Goal: Task Accomplishment & Management: Use online tool/utility

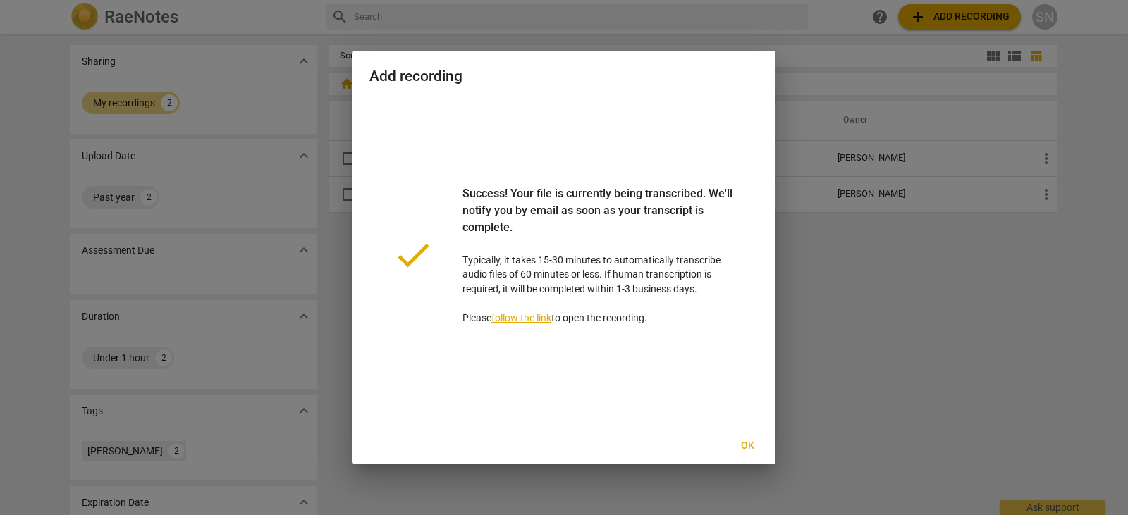
click at [523, 321] on link "follow the link" at bounding box center [521, 317] width 60 height 11
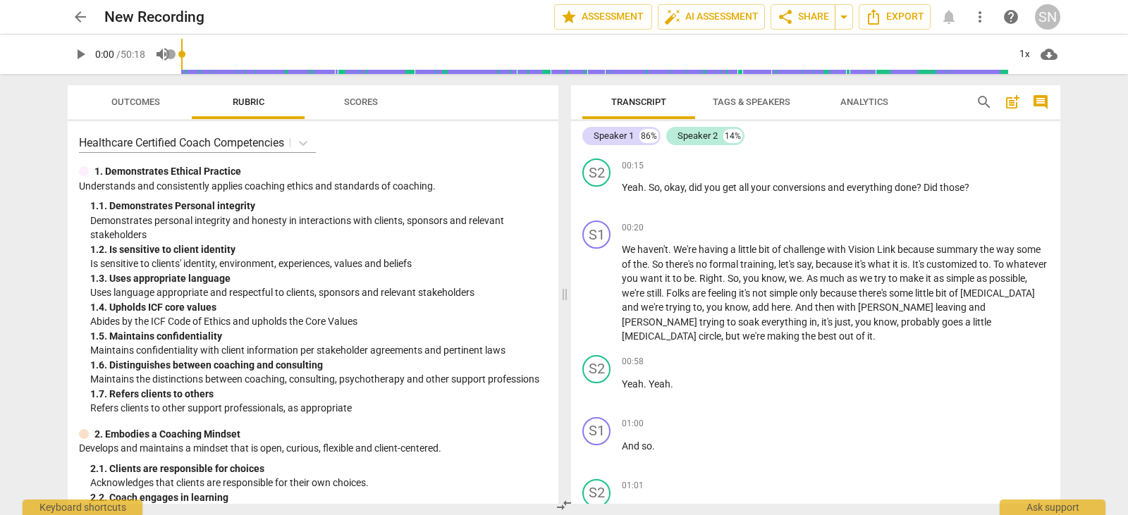
scroll to position [183, 0]
click at [739, 355] on div "S2 play_arrow pause 00:58 + Add competency keyboard_arrow_right Yeah . Yeah ." at bounding box center [815, 381] width 489 height 62
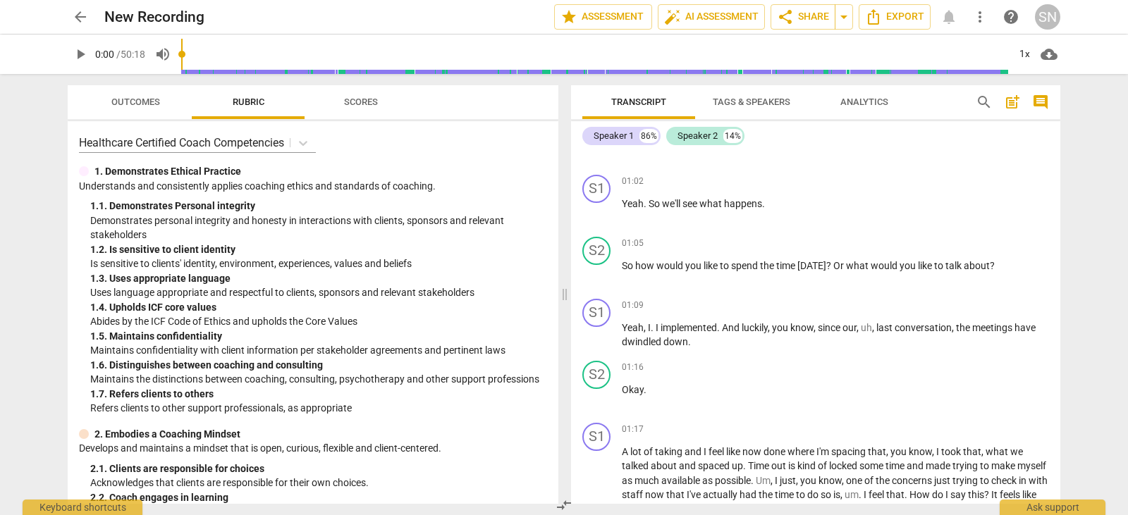
scroll to position [551, 0]
click at [971, 239] on div "+" at bounding box center [972, 243] width 14 height 14
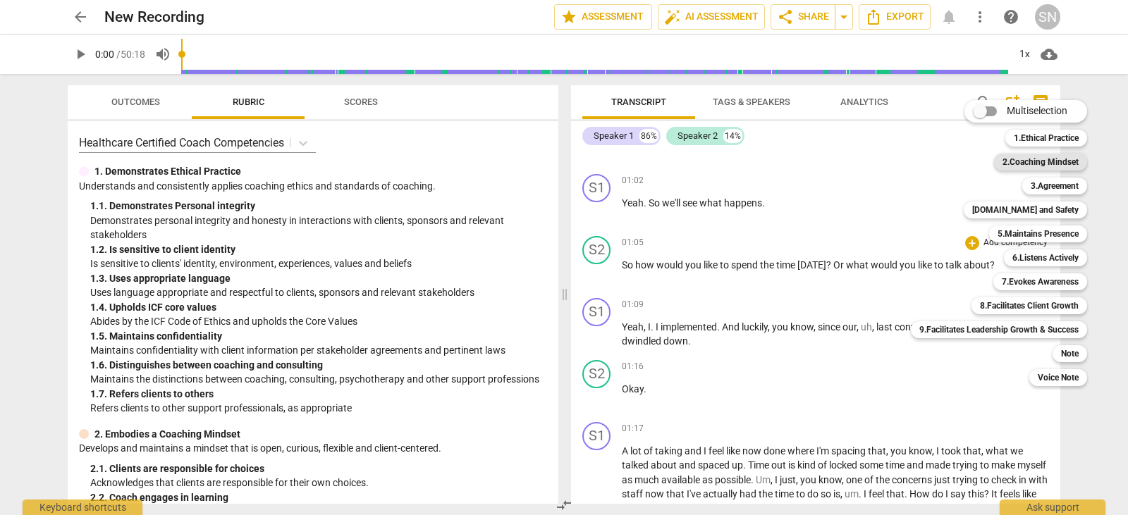
click at [1020, 159] on b "2.Coaching Mindset" at bounding box center [1040, 162] width 76 height 17
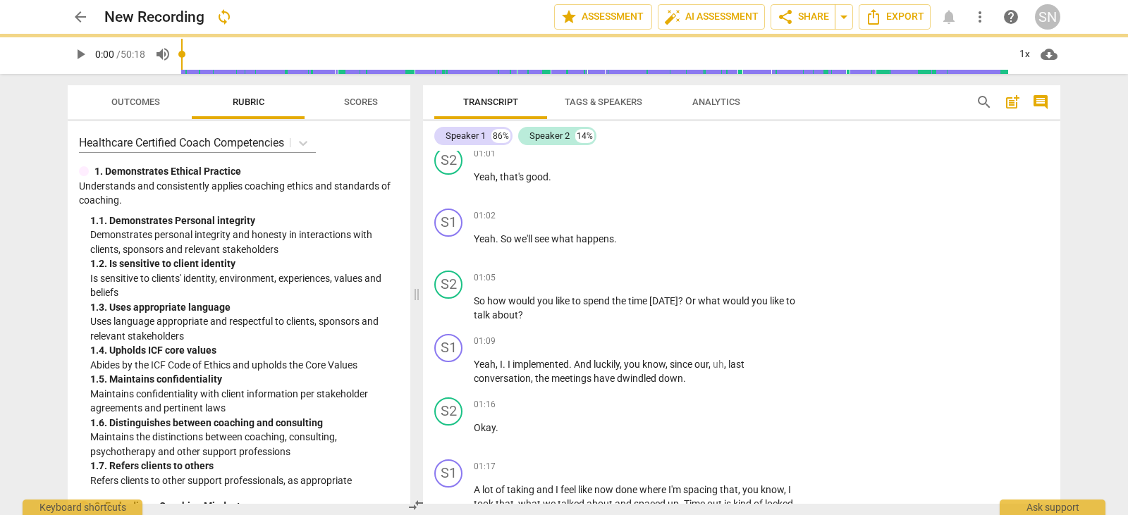
scroll to position [571, 0]
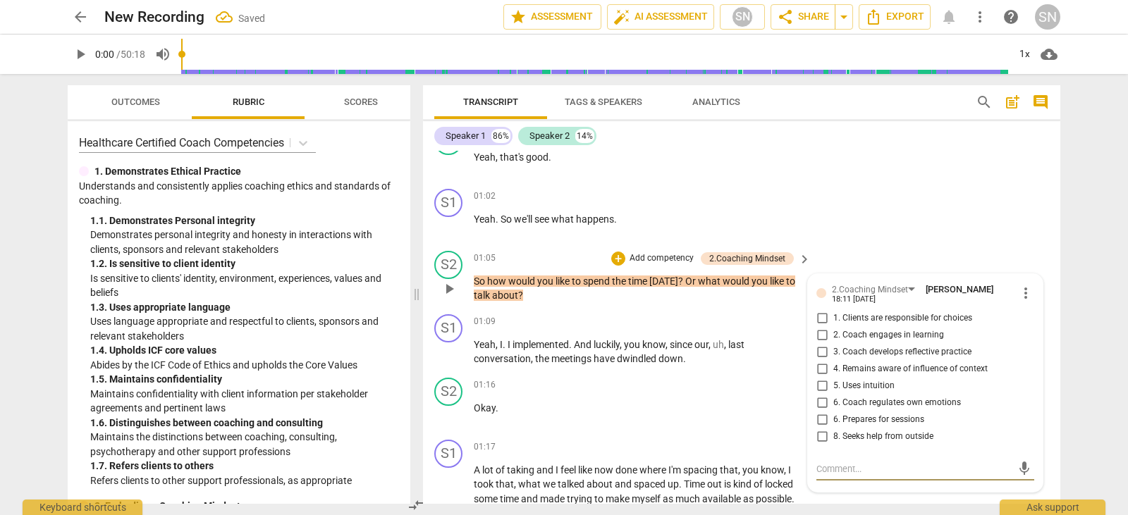
click at [818, 310] on input "1. Clients are responsible for choices" at bounding box center [822, 318] width 23 height 17
checkbox input "true"
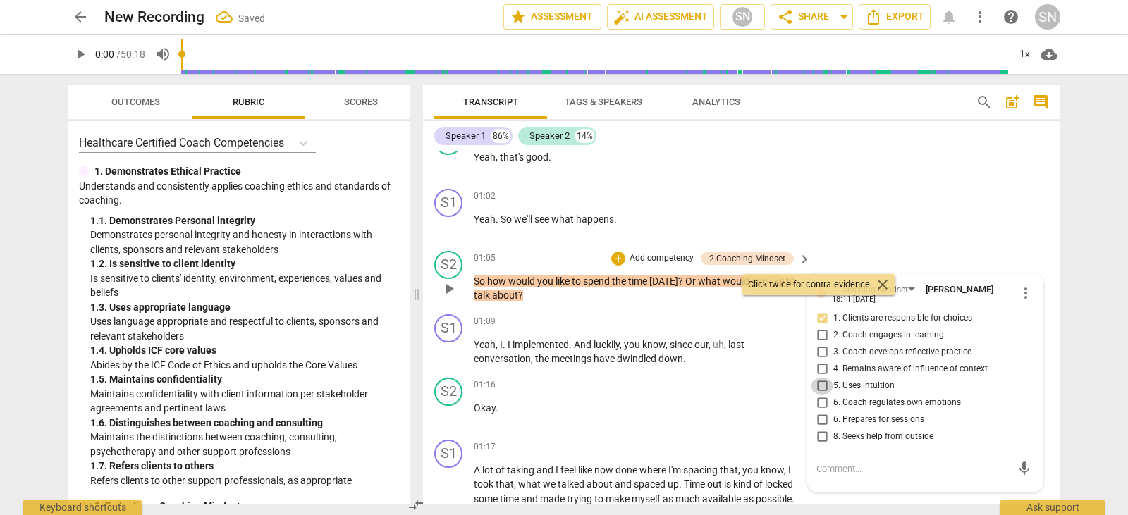
click at [820, 378] on input "5. Uses intuition" at bounding box center [822, 386] width 23 height 17
checkbox input "true"
click at [822, 412] on input "6. Prepares for sessions" at bounding box center [822, 420] width 23 height 17
checkbox input "true"
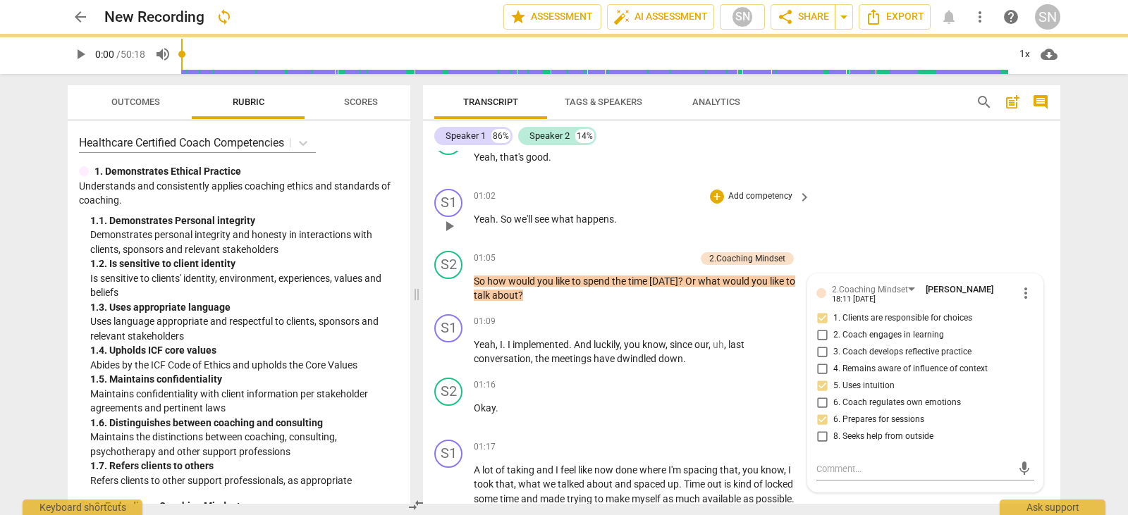
click at [845, 214] on div "S1 play_arrow pause 01:02 + Add competency keyboard_arrow_right Yeah . So we'll…" at bounding box center [741, 214] width 637 height 62
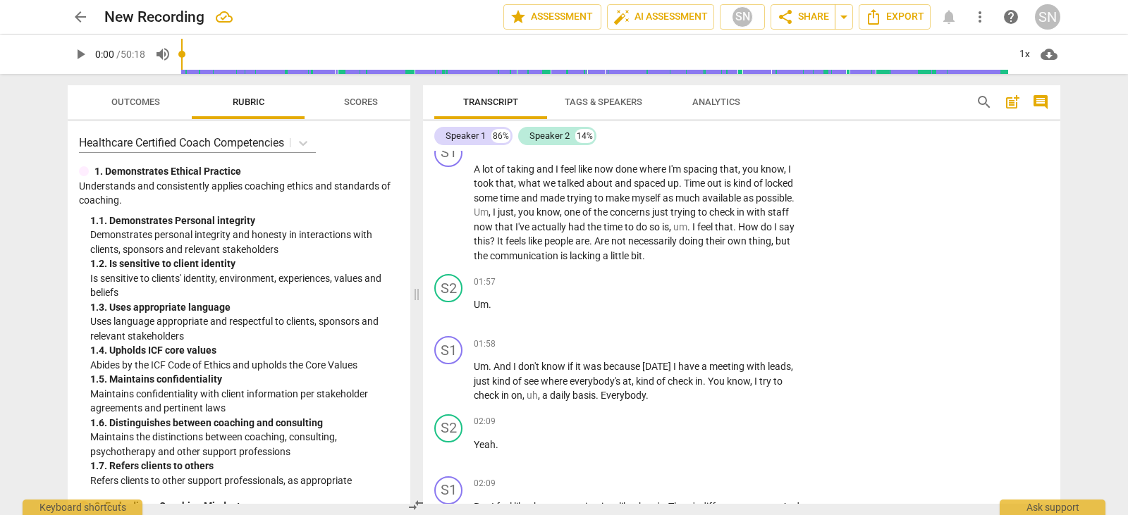
scroll to position [873, 0]
click at [667, 221] on span "is" at bounding box center [665, 226] width 7 height 11
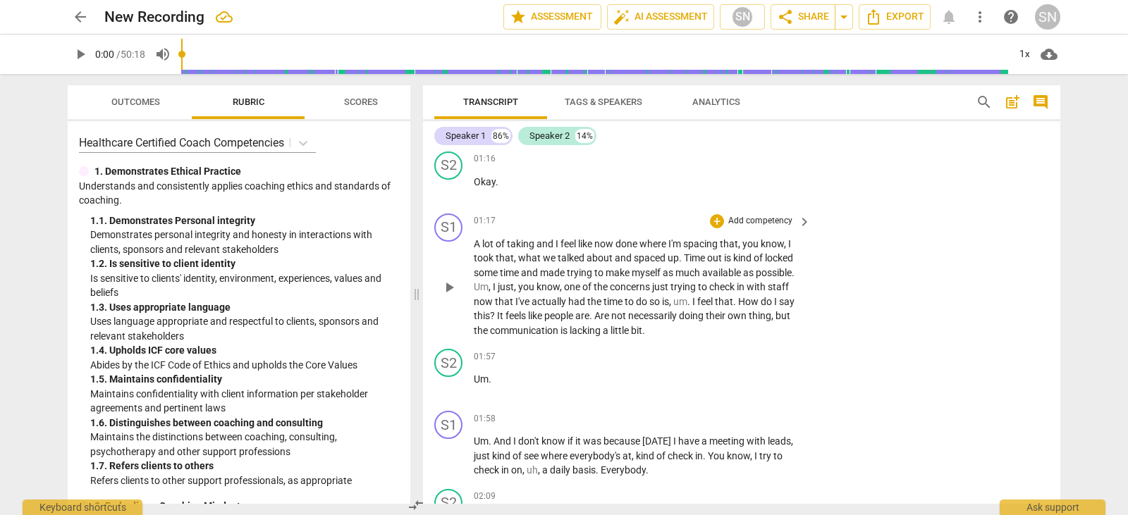
scroll to position [798, 0]
click at [734, 350] on p "Add competency" at bounding box center [760, 356] width 67 height 13
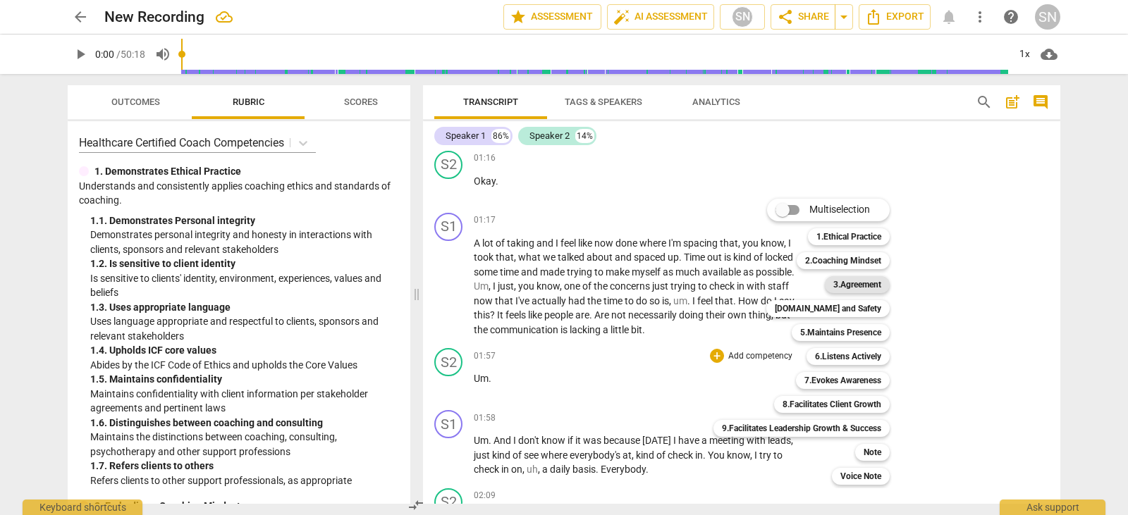
click at [853, 283] on b "3.Agreement" at bounding box center [857, 284] width 48 height 17
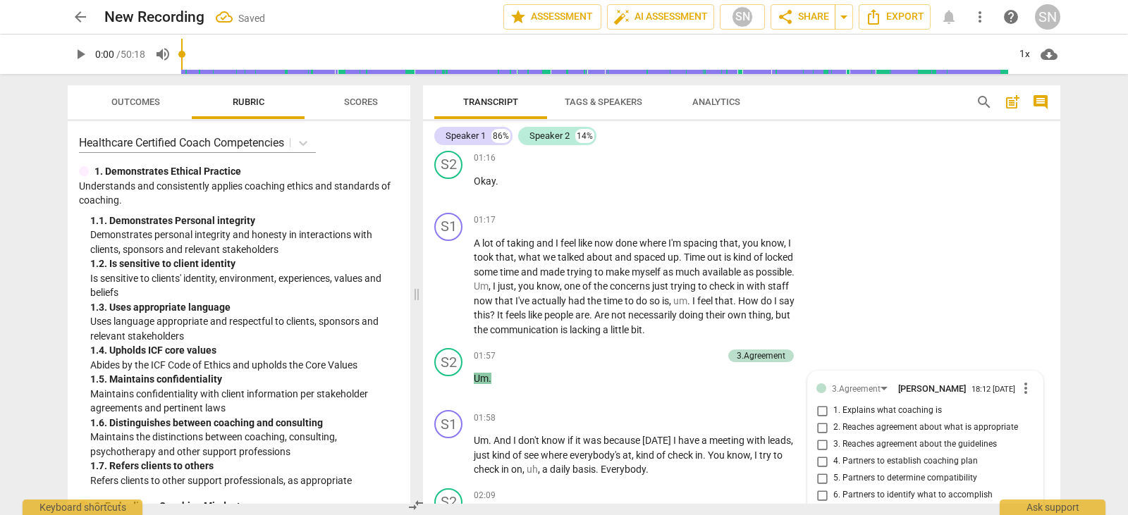
scroll to position [1073, 0]
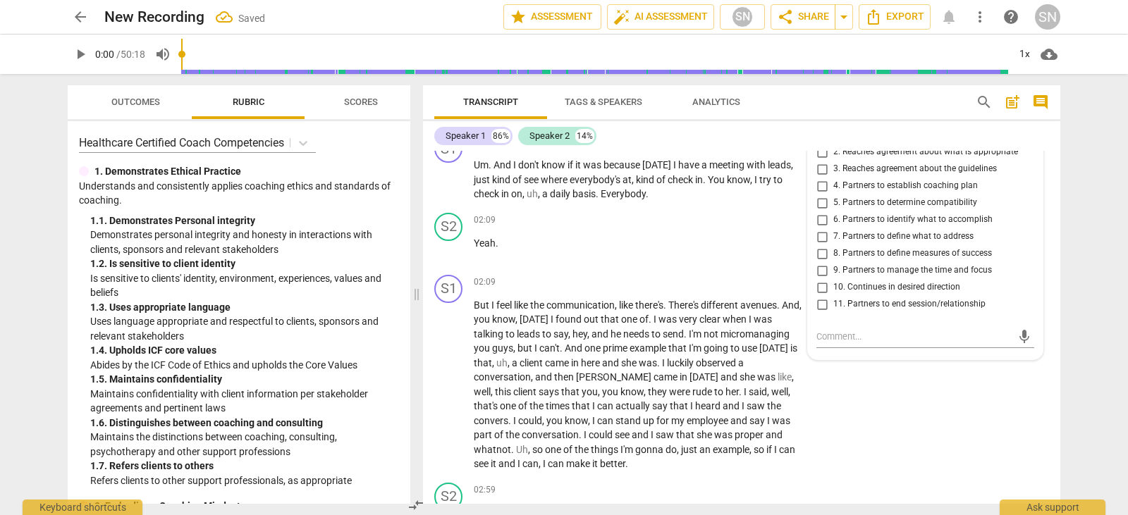
click at [846, 118] on div "Transcript Tags & Speakers Analytics" at bounding box center [693, 102] width 519 height 34
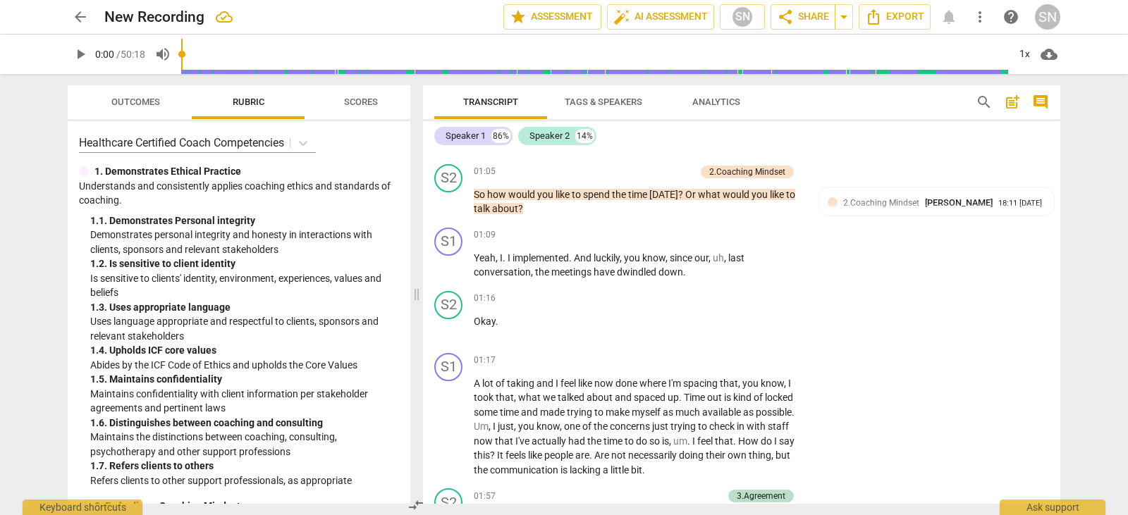
scroll to position [657, 0]
click at [768, 230] on p "Add competency" at bounding box center [760, 236] width 67 height 13
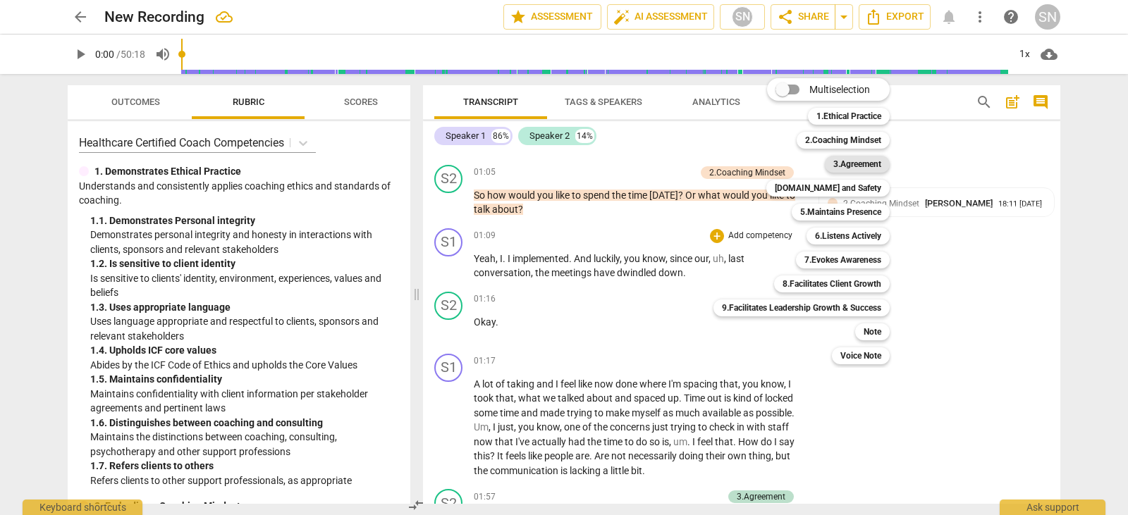
click at [851, 161] on b "3.Agreement" at bounding box center [857, 164] width 48 height 17
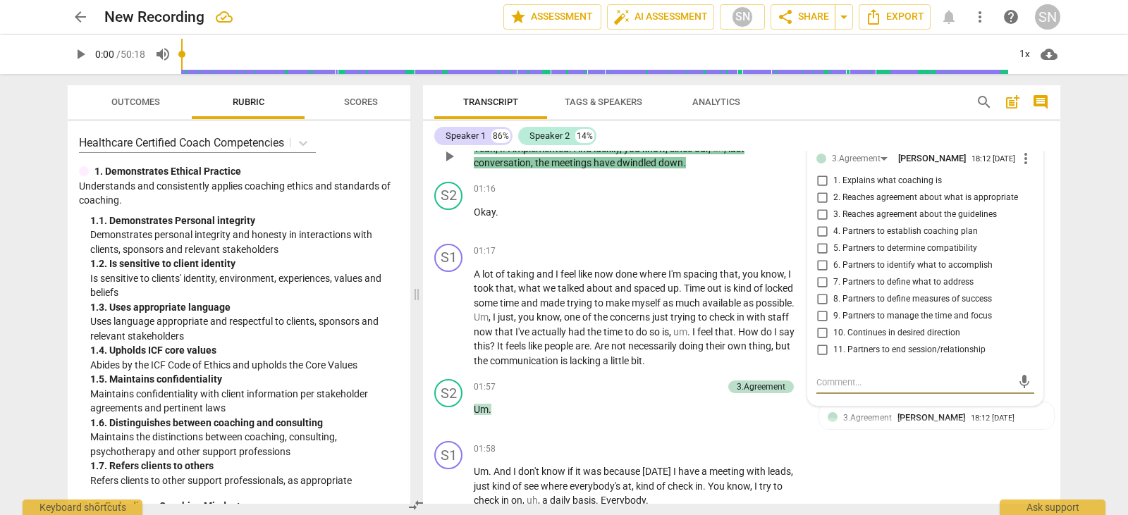
scroll to position [768, 0]
click at [819, 223] on input "4. Partners to establish coaching plan" at bounding box center [822, 231] width 23 height 17
checkbox input "true"
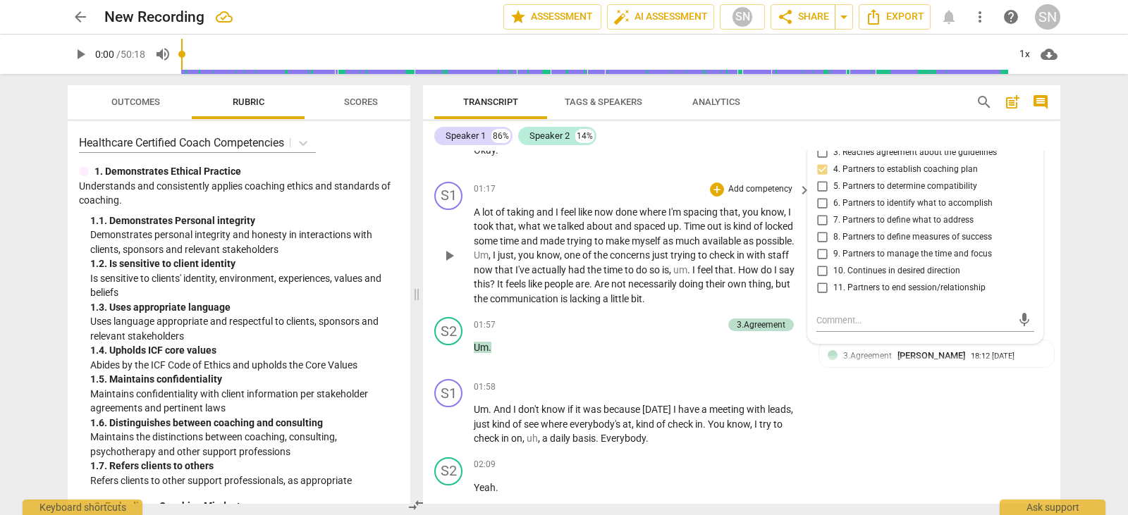
scroll to position [830, 0]
click at [764, 381] on p "Add competency" at bounding box center [760, 387] width 67 height 13
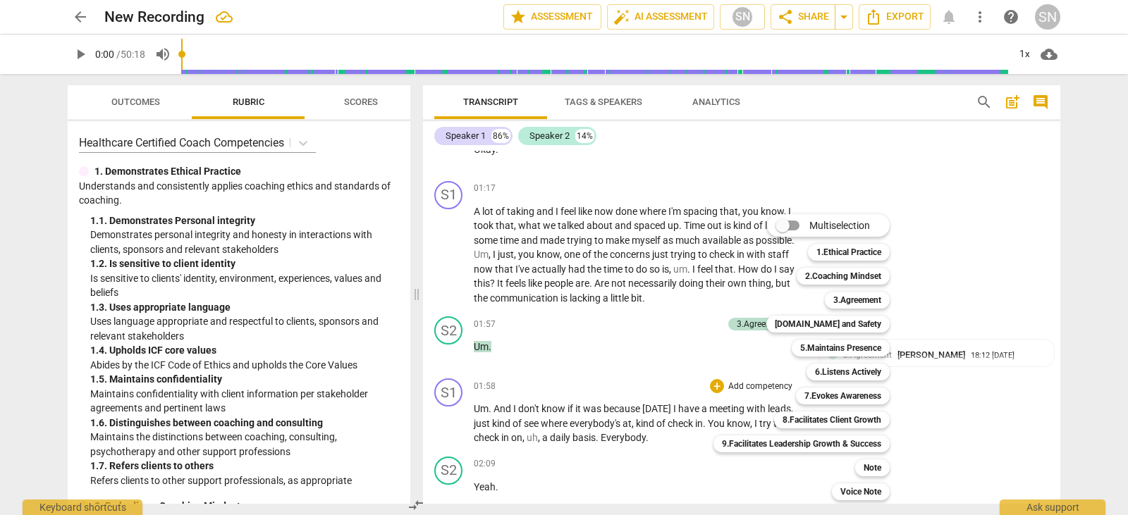
click at [720, 338] on div "Multiselection m 1.Ethical Practice 1 2.Coaching Mindset 2 3.Agreement 3 [DOMAI…" at bounding box center [812, 357] width 209 height 293
click at [692, 294] on div at bounding box center [564, 257] width 1128 height 515
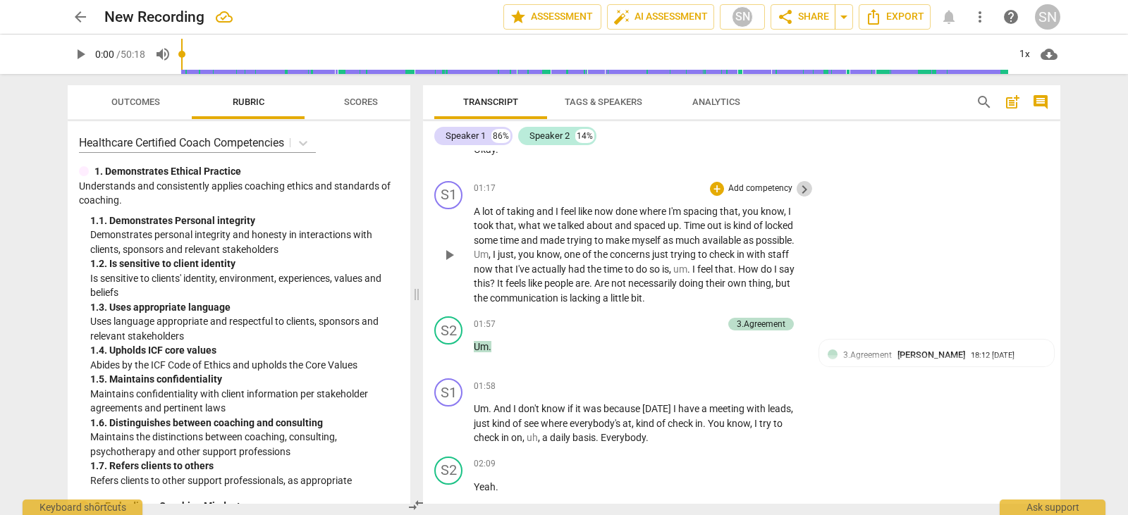
click at [796, 181] on span "keyboard_arrow_right" at bounding box center [804, 189] width 17 height 17
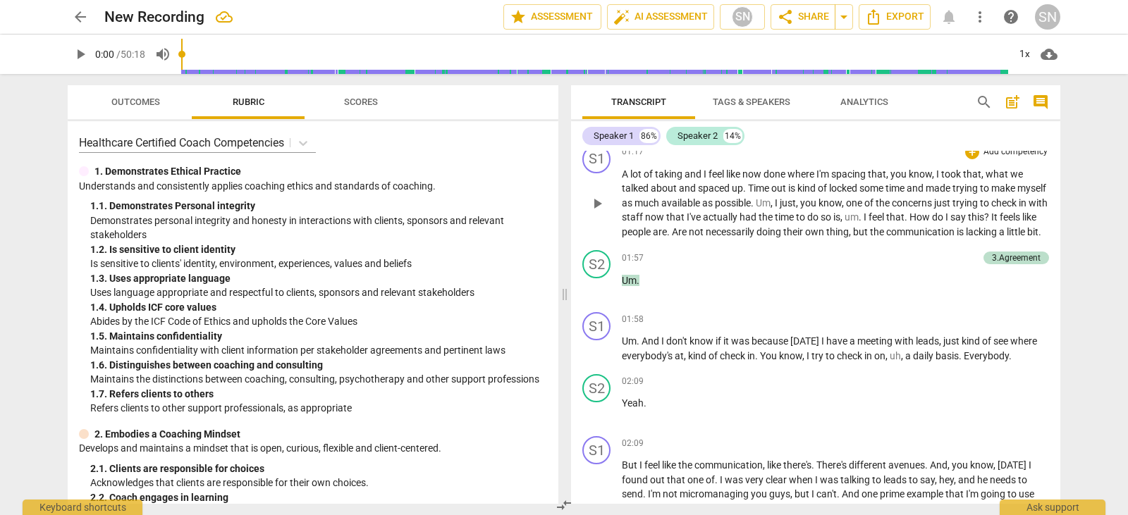
scroll to position [808, 0]
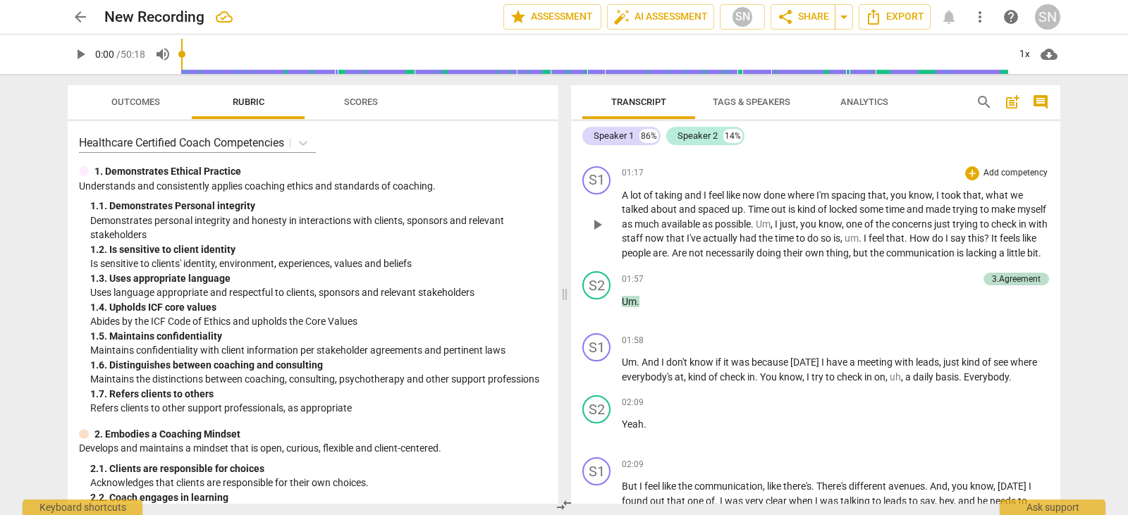
click at [794, 175] on div "01:17 + Add competency keyboard_arrow_right" at bounding box center [835, 173] width 427 height 14
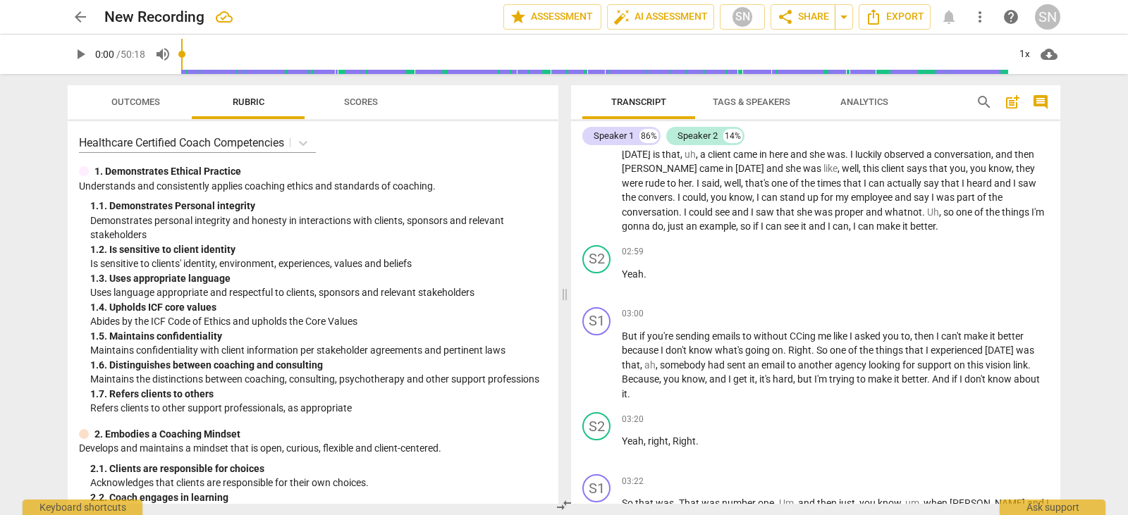
scroll to position [1185, 0]
click at [966, 259] on div "+" at bounding box center [972, 252] width 14 height 14
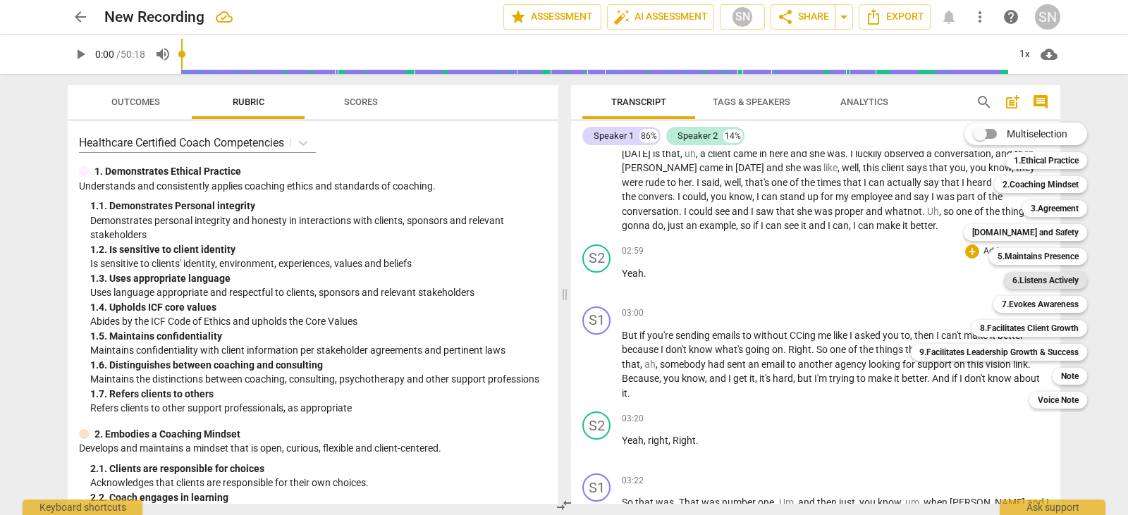
click at [1042, 281] on b "6.Listens Actively" at bounding box center [1045, 280] width 66 height 17
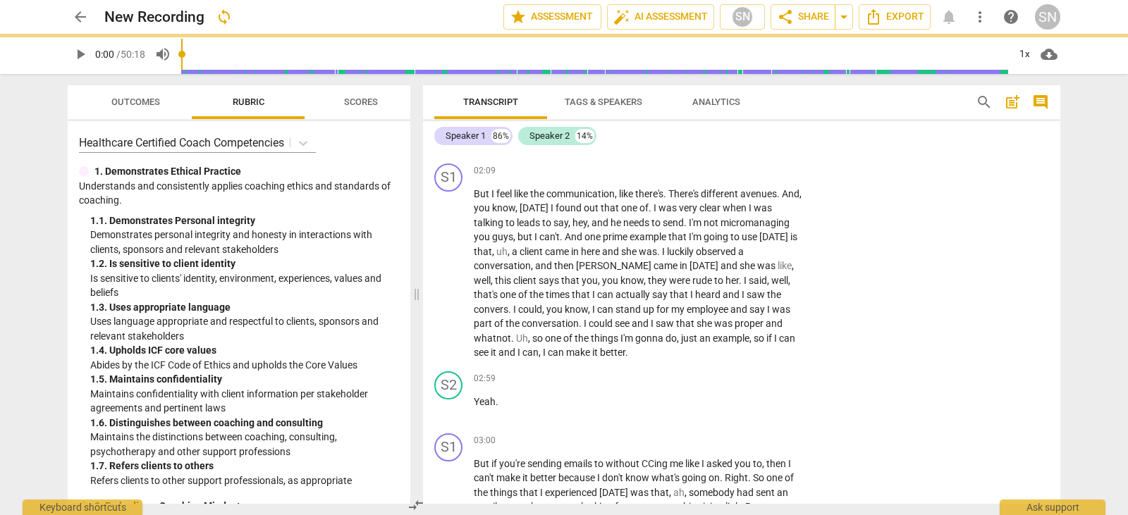
scroll to position [1261, 0]
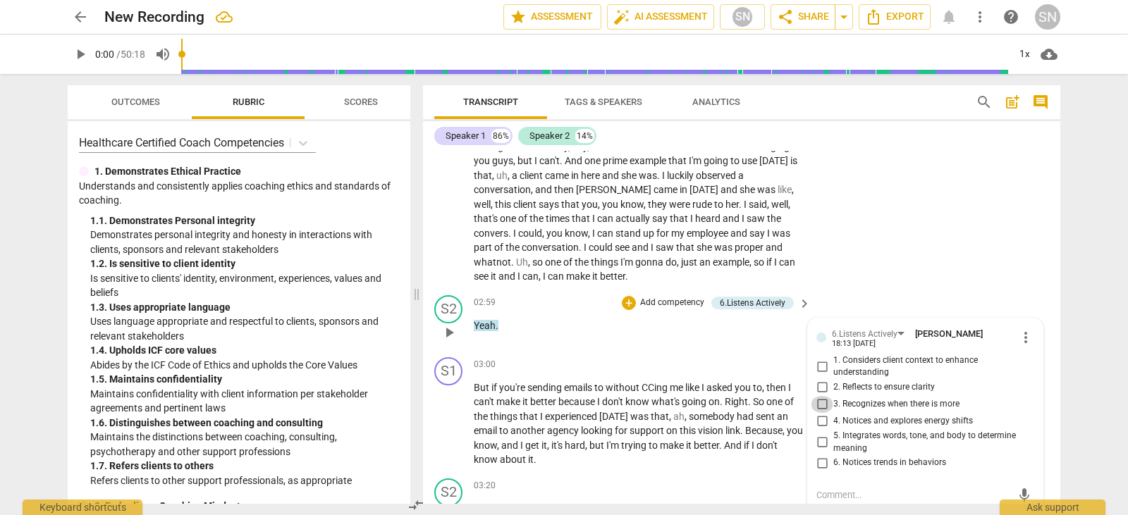
click at [820, 396] on input "3. Recognizes when there is more" at bounding box center [822, 404] width 23 height 17
checkbox input "true"
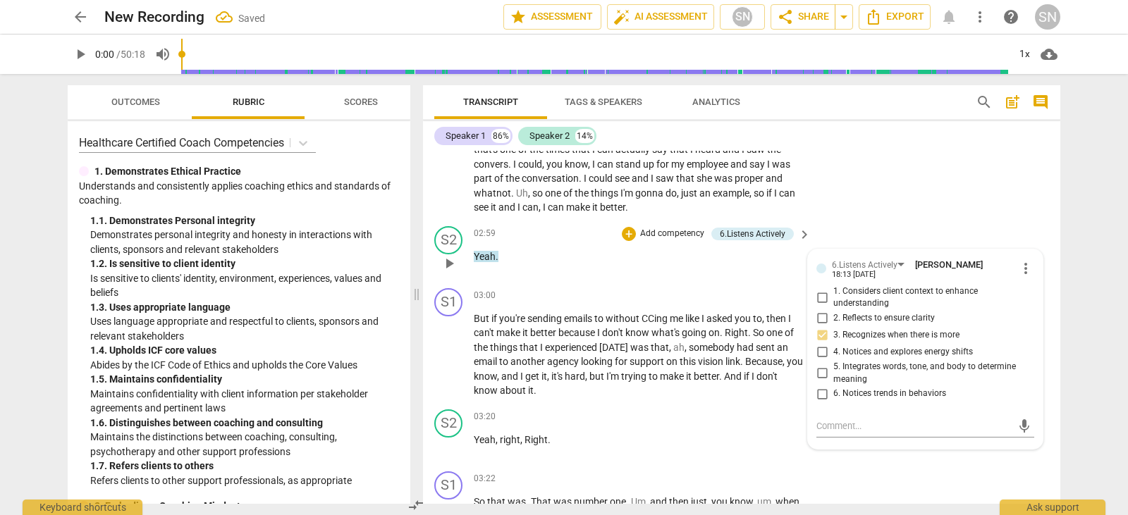
scroll to position [1330, 0]
click at [899, 466] on div "S1 play_arrow pause 03:22 + Add competency keyboard_arrow_right So that was . T…" at bounding box center [741, 519] width 637 height 107
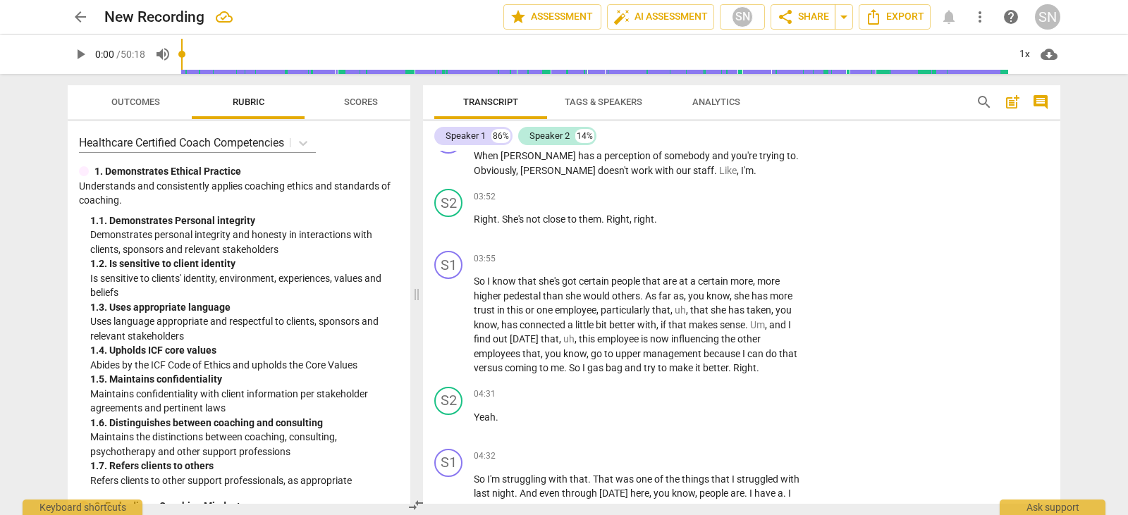
scroll to position [1844, 0]
click at [718, 190] on div "+" at bounding box center [717, 197] width 14 height 14
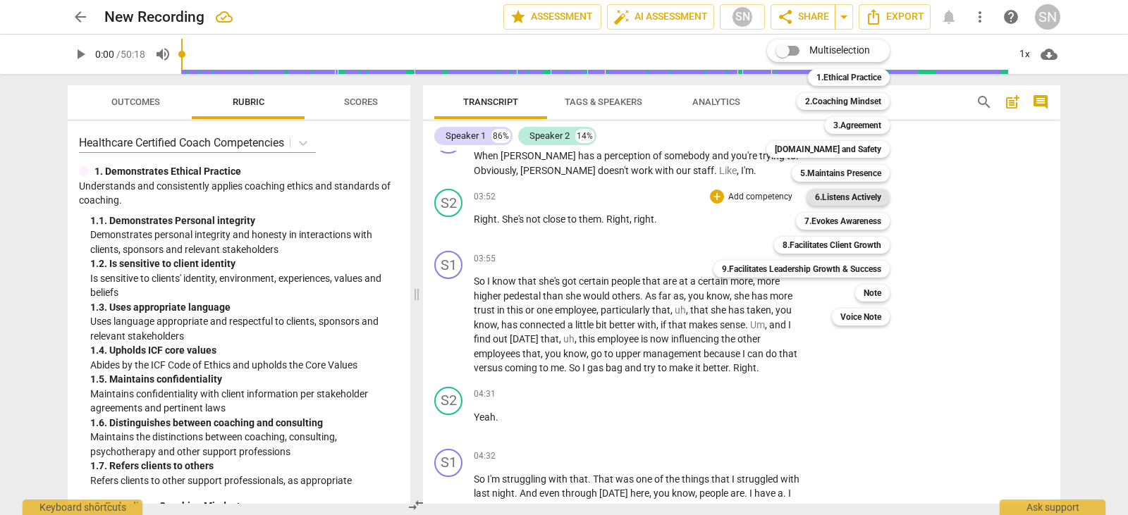
click at [828, 199] on b "6.Listens Actively" at bounding box center [848, 197] width 66 height 17
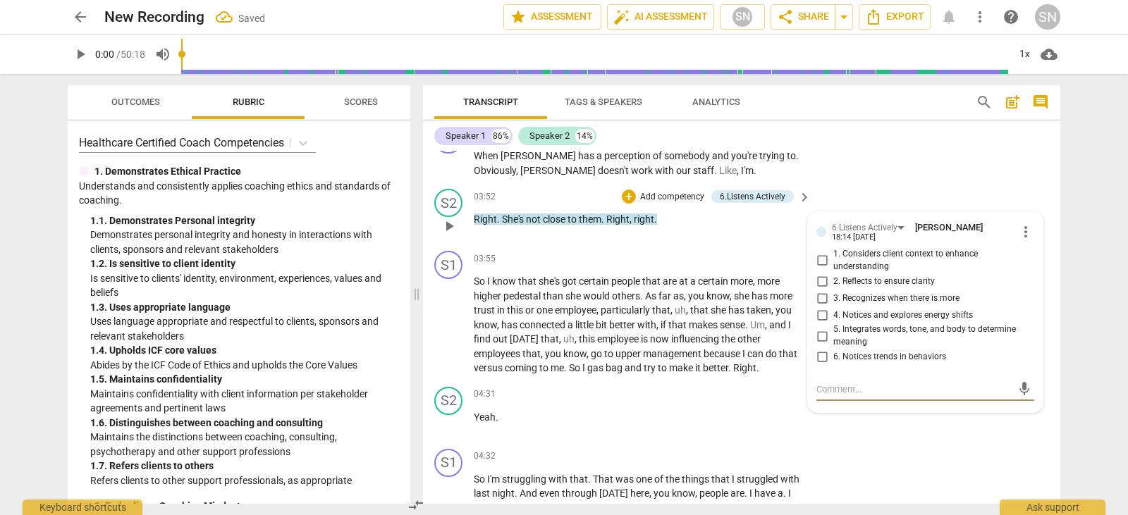
click at [818, 273] on input "2. Reflects to ensure clarity" at bounding box center [822, 281] width 23 height 17
checkbox input "true"
click at [822, 290] on input "3. Recognizes when there is more" at bounding box center [822, 298] width 23 height 17
checkbox input "true"
click at [670, 191] on p "Add competency" at bounding box center [672, 197] width 67 height 13
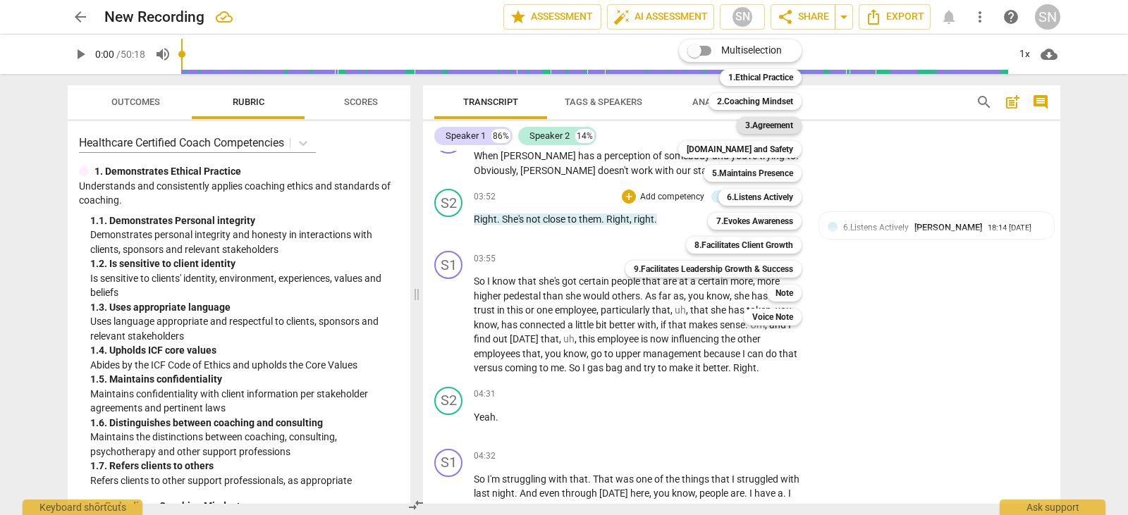
click at [770, 125] on b "3.Agreement" at bounding box center [769, 125] width 48 height 17
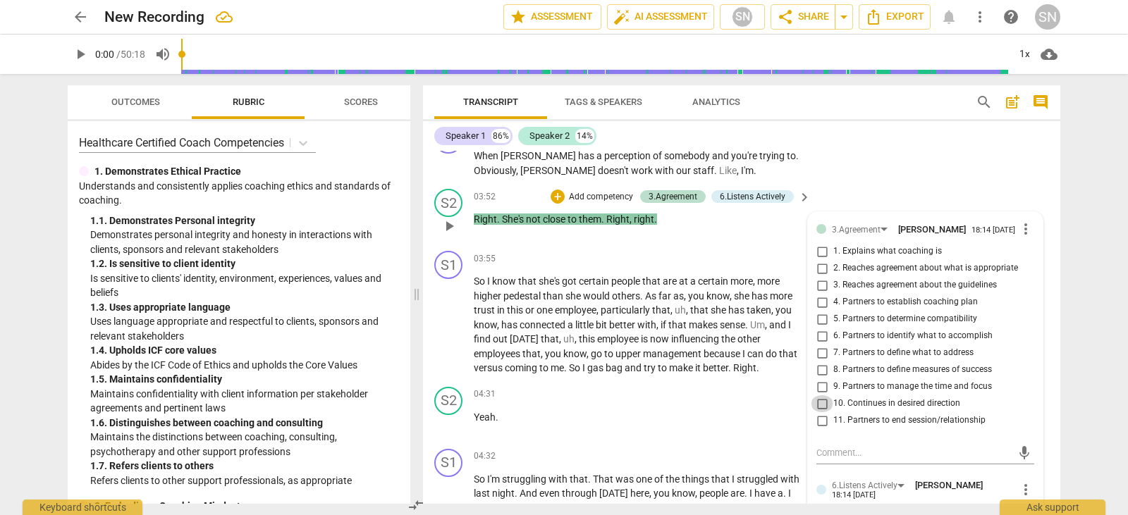
click at [820, 396] on input "10. Continues in desired direction" at bounding box center [822, 403] width 23 height 17
checkbox input "true"
click at [825, 183] on div "S2 play_arrow pause 03:52 + Add competency 3.Agreement 6.Listens Actively keybo…" at bounding box center [741, 214] width 637 height 62
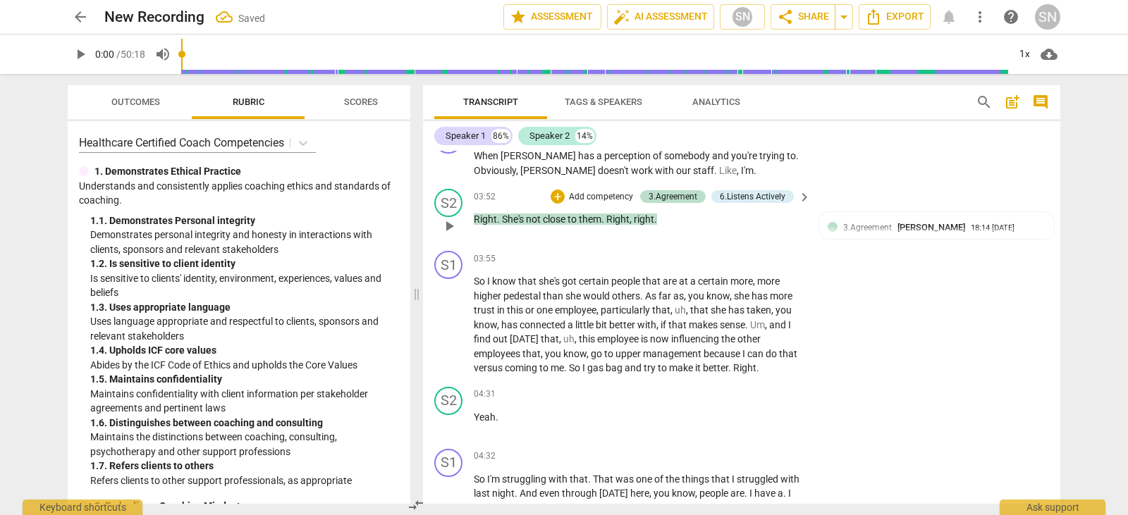
click at [573, 191] on p "Add competency" at bounding box center [600, 197] width 67 height 13
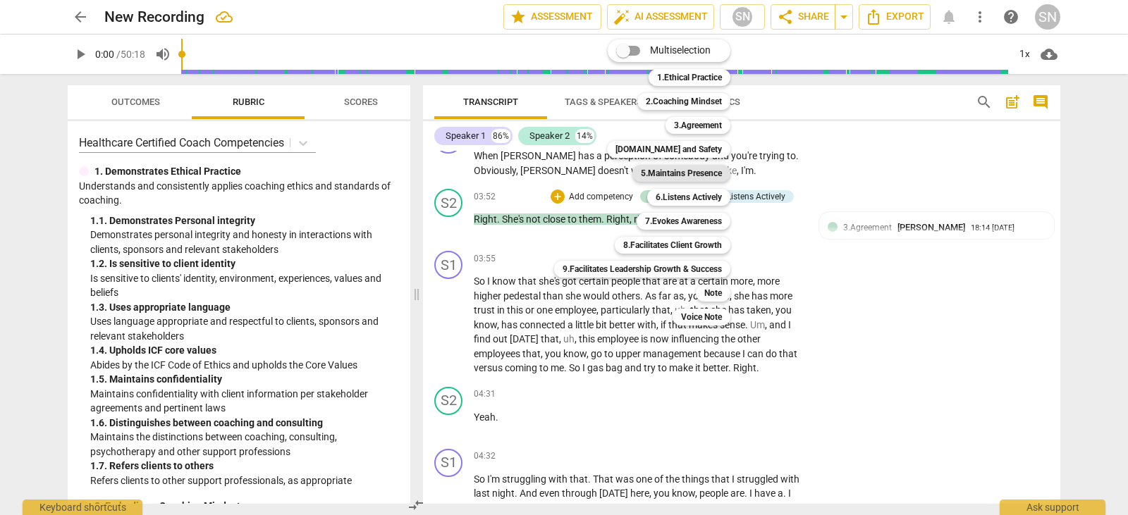
click at [698, 174] on b "5.Maintains Presence" at bounding box center [681, 173] width 81 height 17
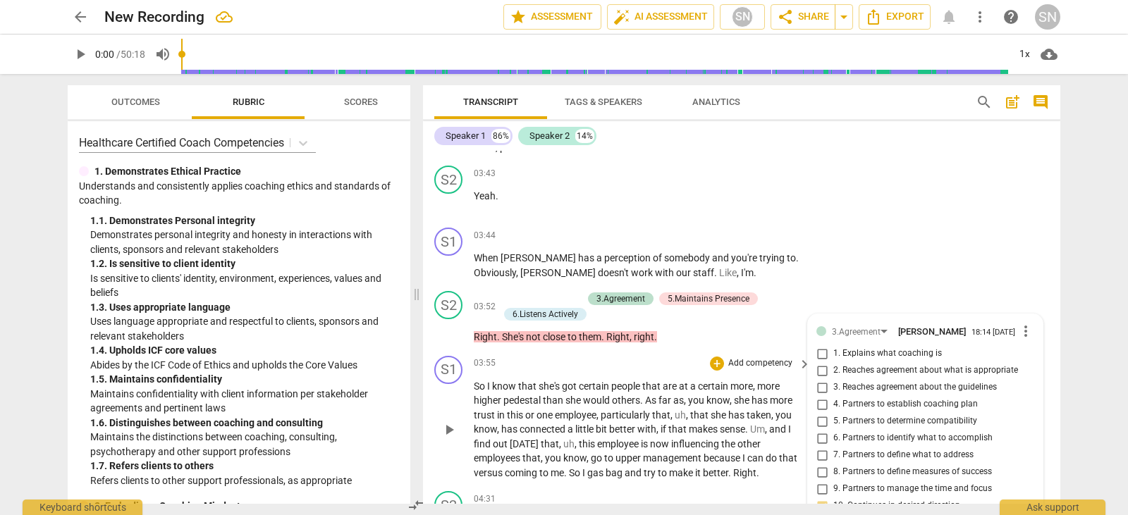
scroll to position [1742, 0]
click at [657, 222] on div "S1 play_arrow pause 03:44 + Add competency keyboard_arrow_right When [PERSON_NA…" at bounding box center [741, 253] width 637 height 63
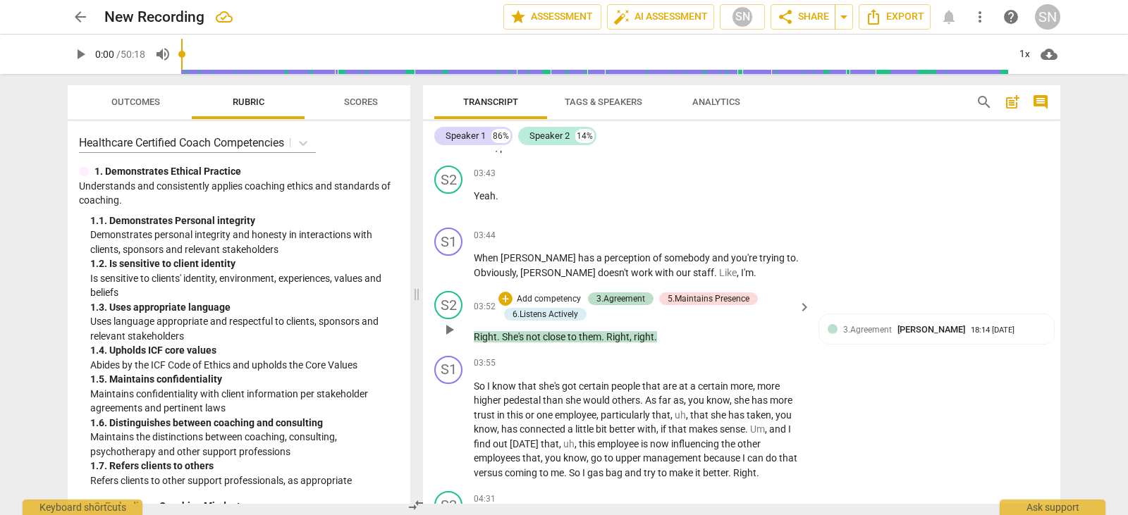
click at [525, 293] on p "Add competency" at bounding box center [548, 299] width 67 height 13
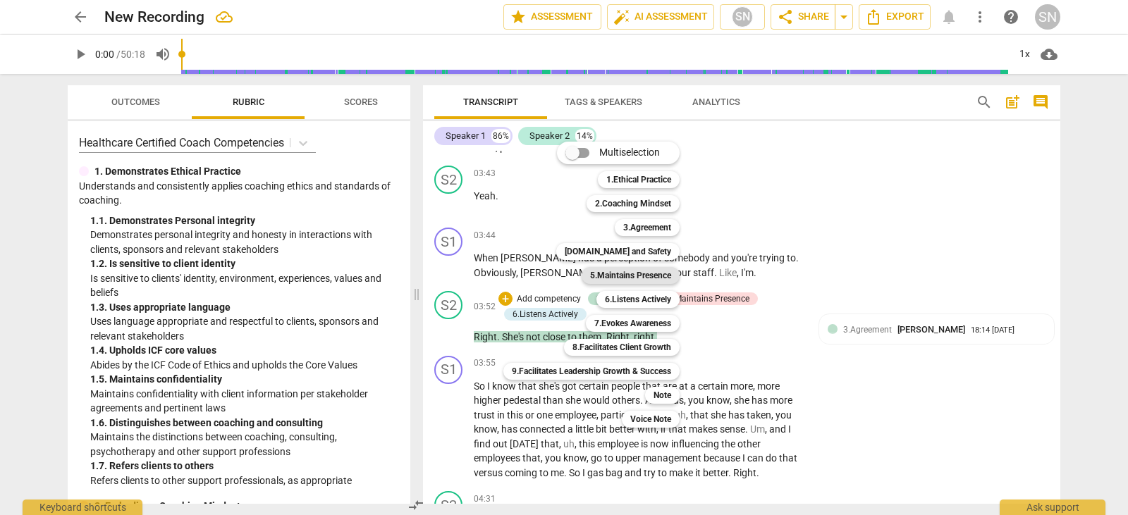
click at [615, 275] on b "5.Maintains Presence" at bounding box center [630, 275] width 81 height 17
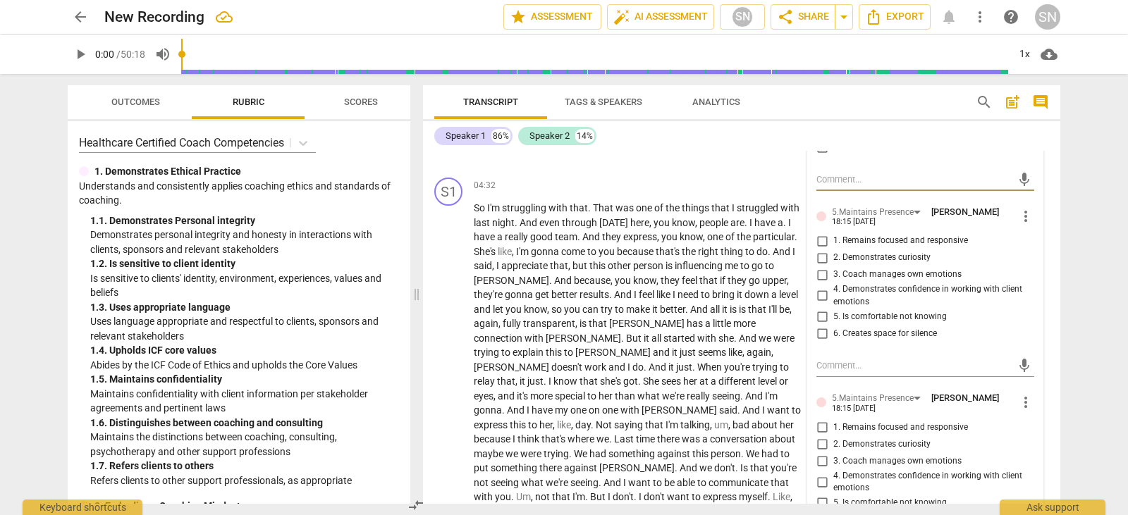
scroll to position [2118, 0]
click at [820, 268] on input "3. Coach manages own emotions" at bounding box center [822, 274] width 23 height 17
checkbox input "true"
click at [817, 234] on input "1. Remains focused and responsive" at bounding box center [822, 241] width 23 height 17
checkbox input "true"
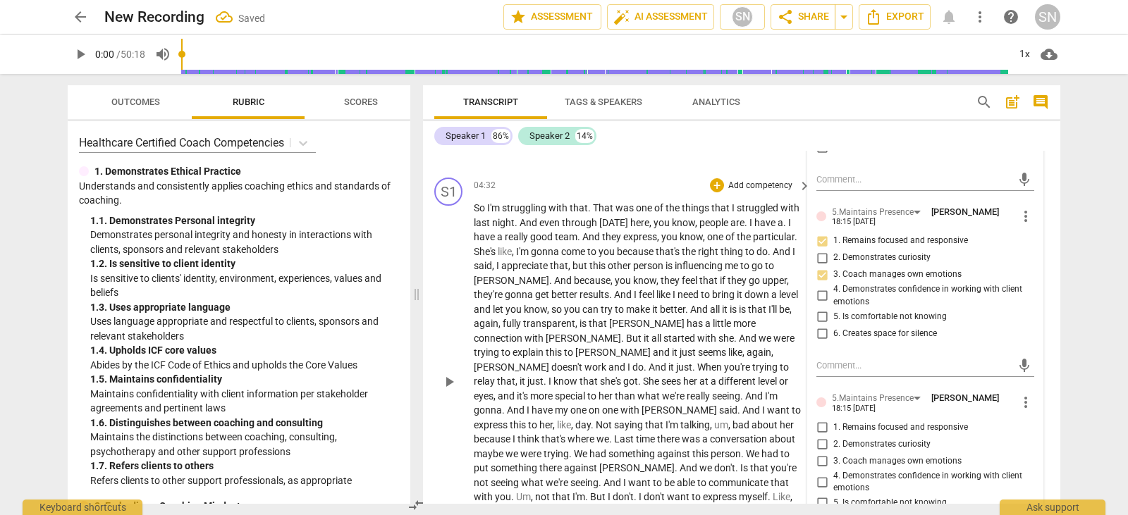
click at [757, 180] on p "Add competency" at bounding box center [760, 186] width 67 height 13
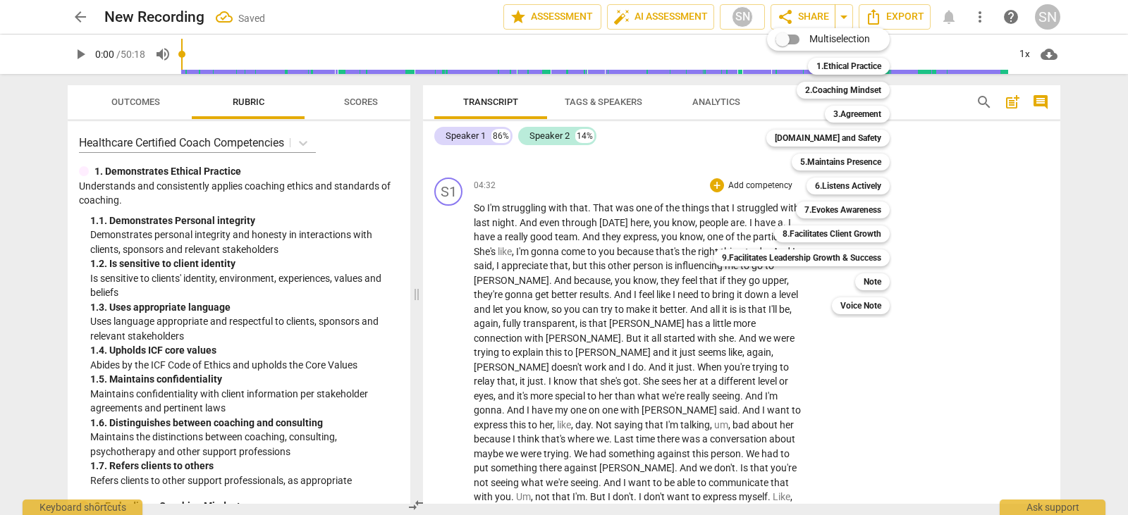
click at [1075, 199] on div at bounding box center [564, 257] width 1128 height 515
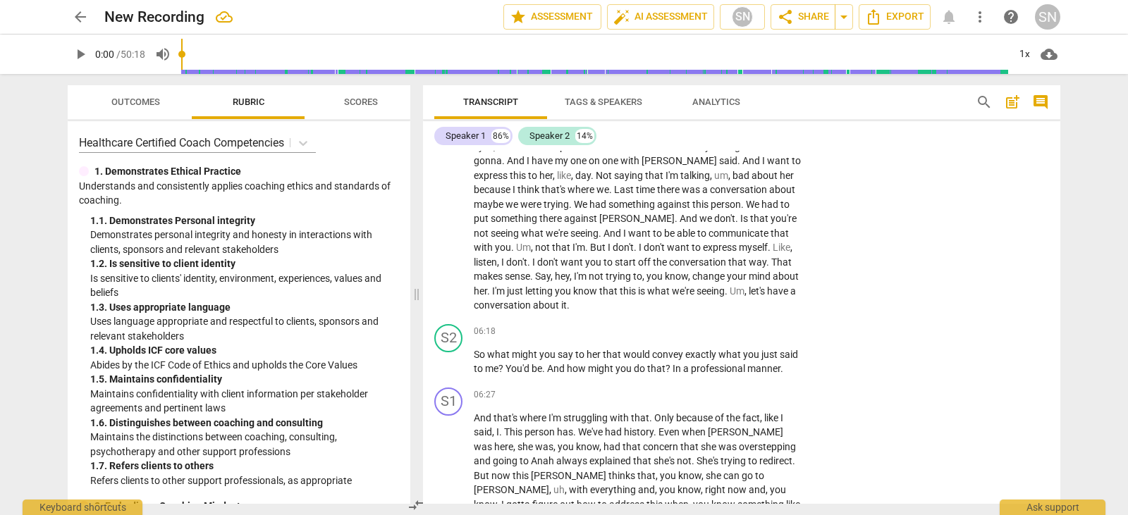
scroll to position [2366, 0]
click at [760, 327] on p "Add competency" at bounding box center [760, 333] width 67 height 13
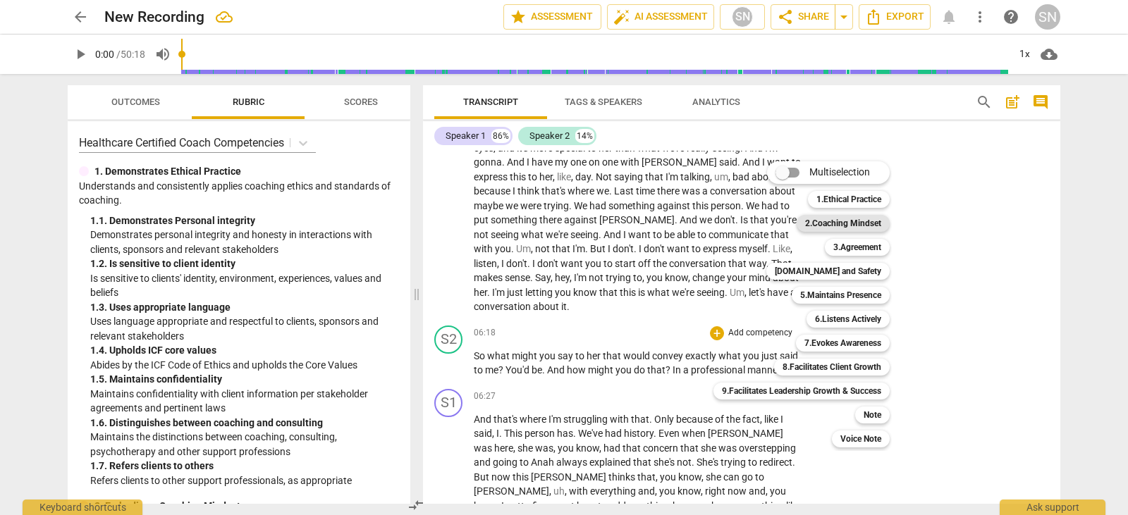
click at [845, 216] on b "2.Coaching Mindset" at bounding box center [843, 223] width 76 height 17
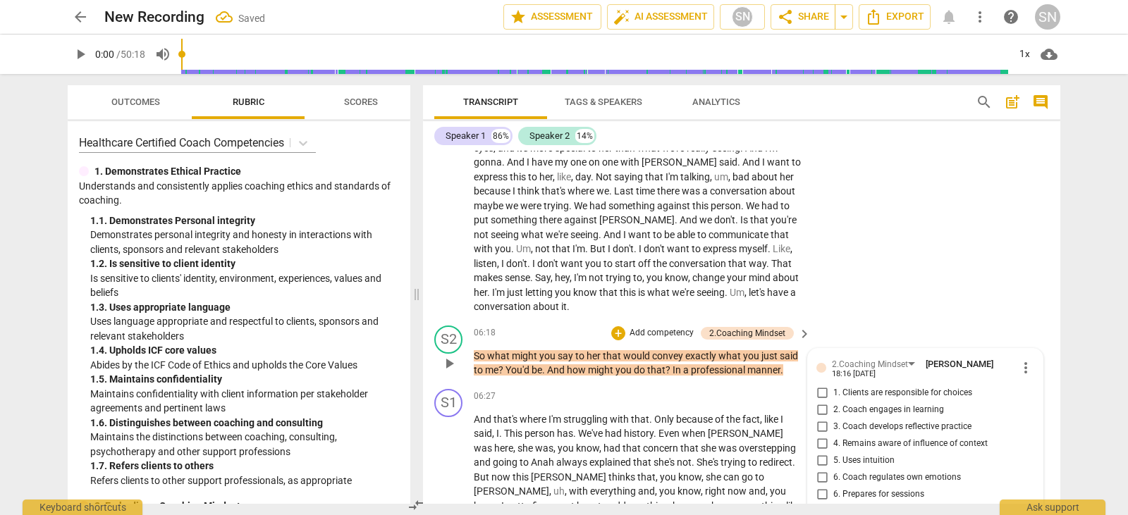
scroll to position [2553, 0]
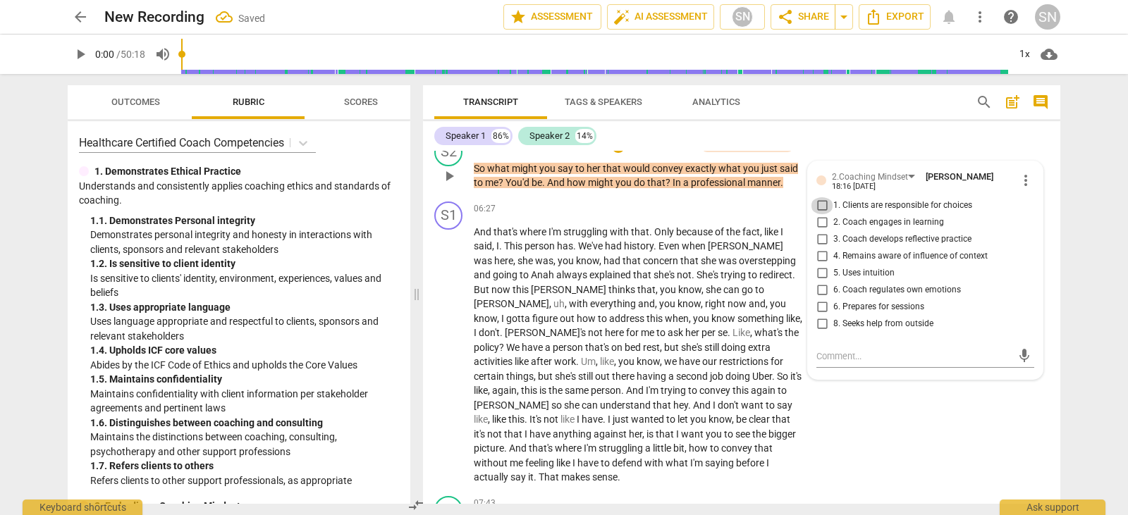
click at [822, 197] on input "1. Clients are responsible for choices" at bounding box center [822, 205] width 23 height 17
checkbox input "true"
click at [818, 214] on input "2. Coach engages in learning" at bounding box center [822, 222] width 23 height 17
checkbox input "true"
click at [818, 231] on input "3. Coach develops reflective practice" at bounding box center [822, 239] width 23 height 17
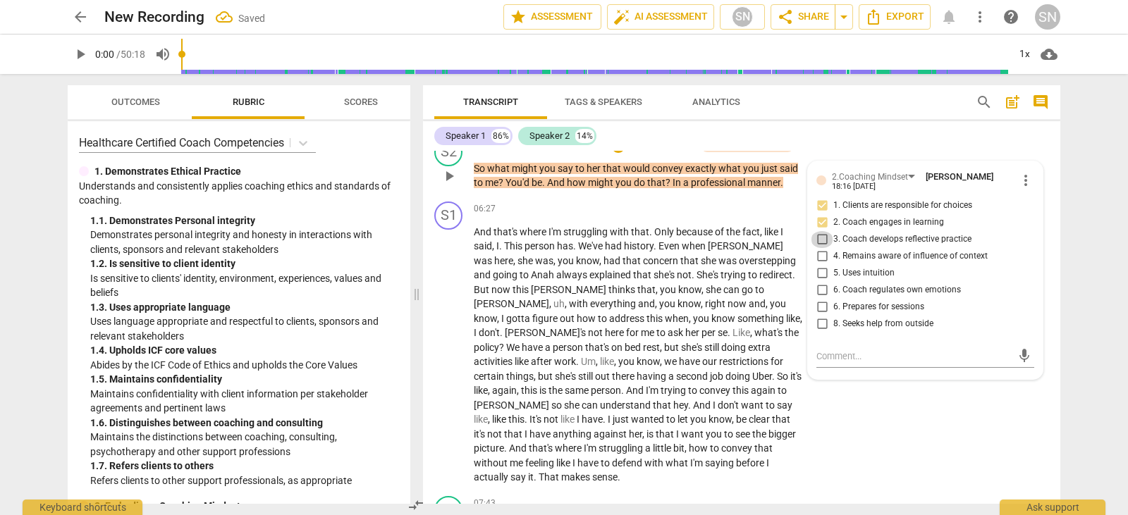
checkbox input "true"
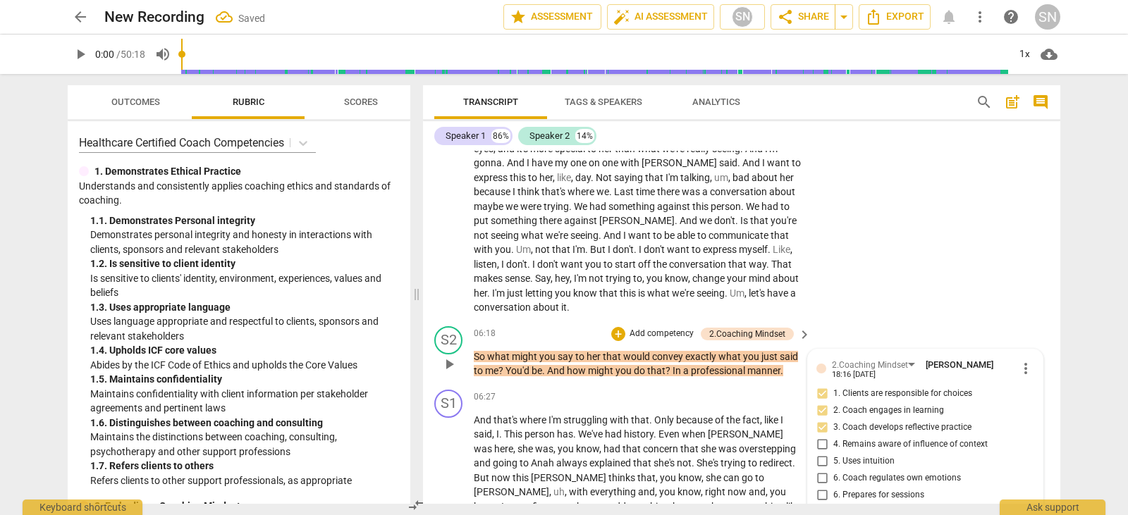
scroll to position [2365, 0]
click at [659, 328] on p "Add competency" at bounding box center [661, 334] width 67 height 13
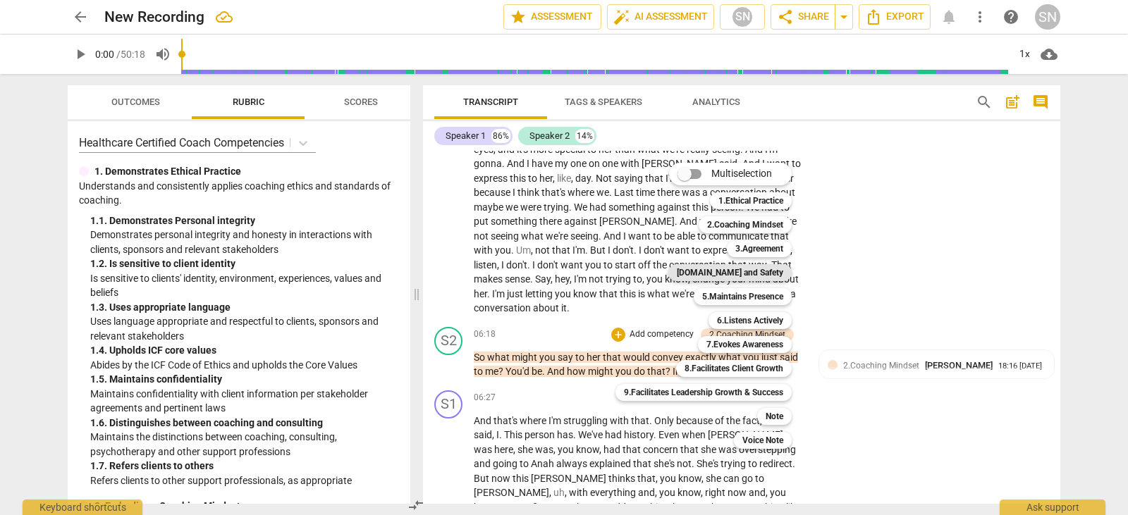
click at [763, 270] on b "[DOMAIN_NAME] and Safety" at bounding box center [730, 272] width 106 height 17
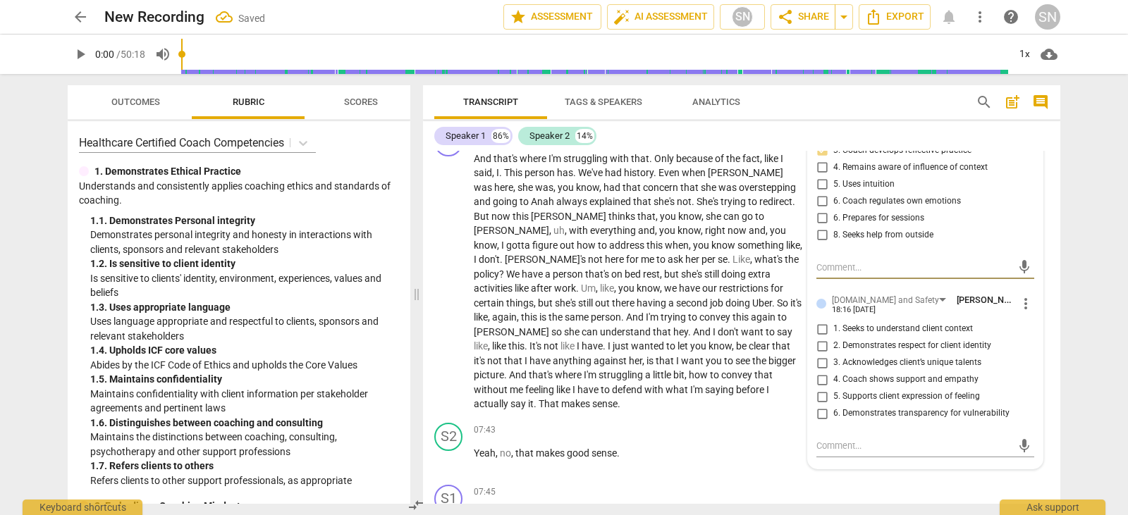
scroll to position [2645, 0]
click at [819, 352] on input "3. Acknowledges client’s unique talents" at bounding box center [822, 360] width 23 height 17
checkbox input "true"
click at [816, 335] on input "2. Demonstrates respect for client identity" at bounding box center [822, 343] width 23 height 17
checkbox input "true"
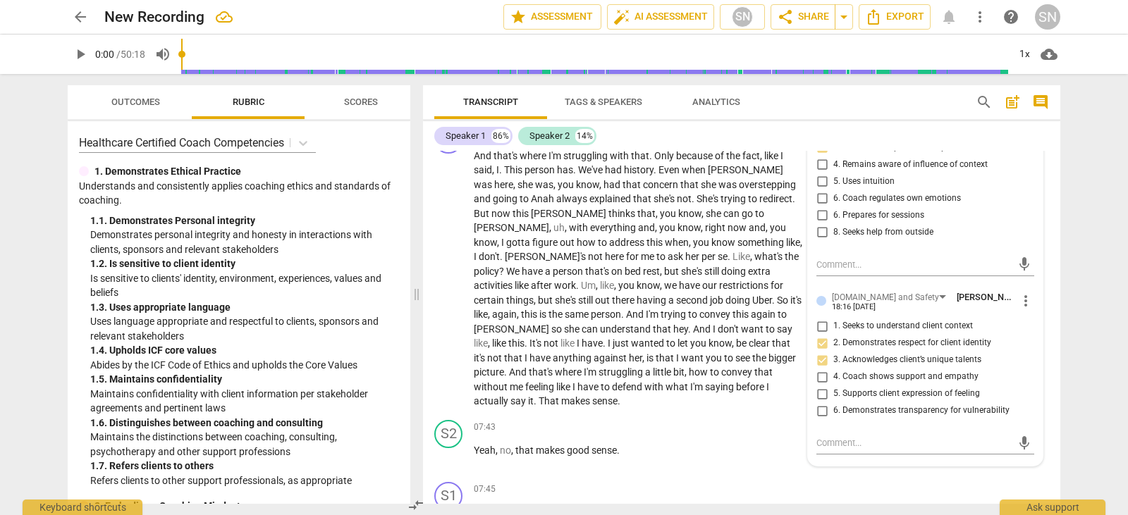
click at [820, 369] on input "4. Coach shows support and empathy" at bounding box center [822, 377] width 23 height 17
checkbox input "true"
click at [818, 352] on input "3. Acknowledges client’s unique talents" at bounding box center [822, 360] width 23 height 17
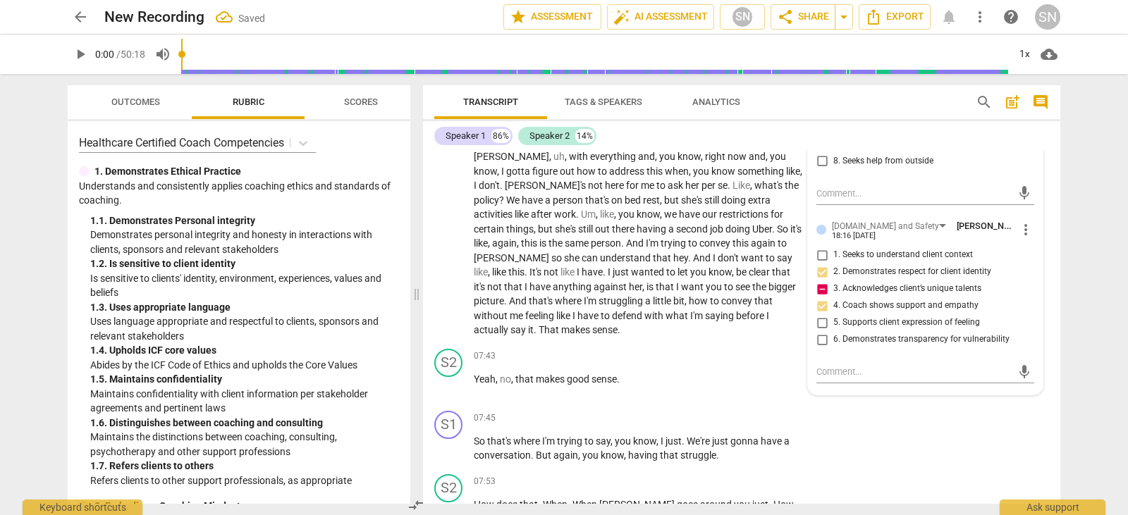
scroll to position [2716, 0]
click at [819, 281] on input "3. Acknowledges client’s unique talents" at bounding box center [822, 289] width 23 height 17
checkbox input "false"
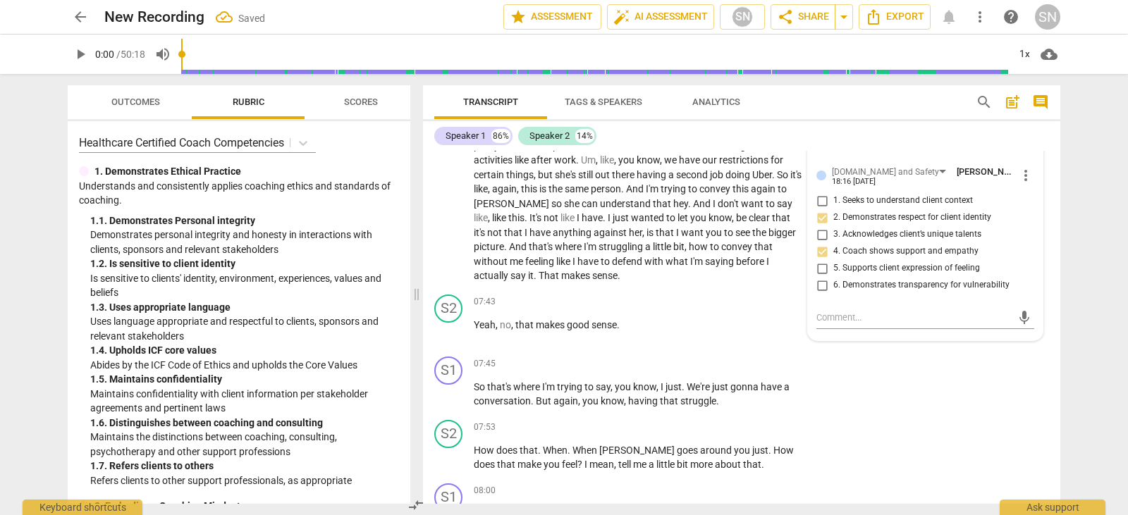
scroll to position [2770, 0]
click at [815, 261] on input "5. Supports client expression of feeling" at bounding box center [822, 269] width 23 height 17
checkbox input "true"
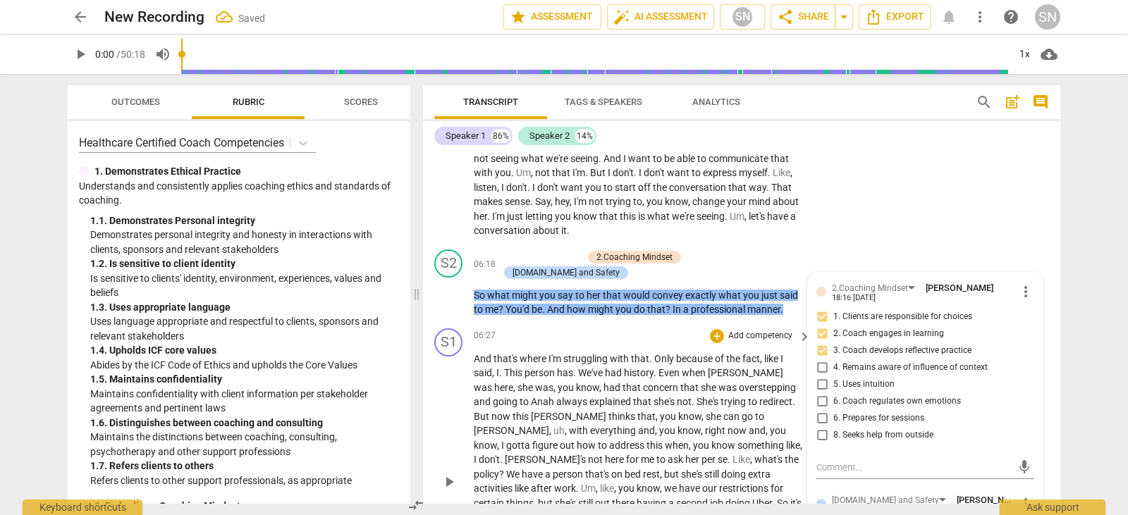
scroll to position [2441, 0]
click at [558, 252] on p "Add competency" at bounding box center [548, 258] width 67 height 13
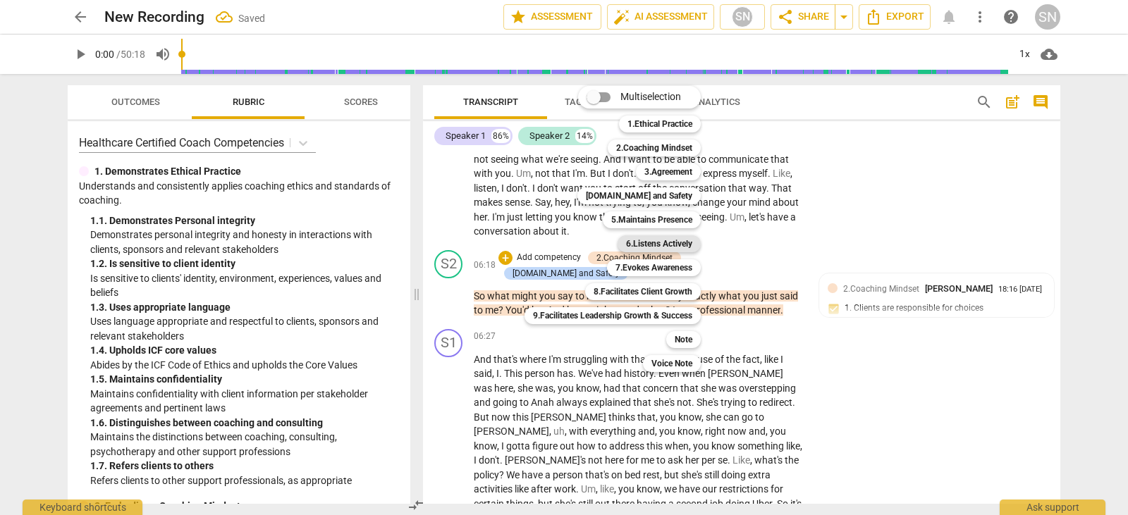
click at [680, 240] on b "6.Listens Actively" at bounding box center [659, 243] width 66 height 17
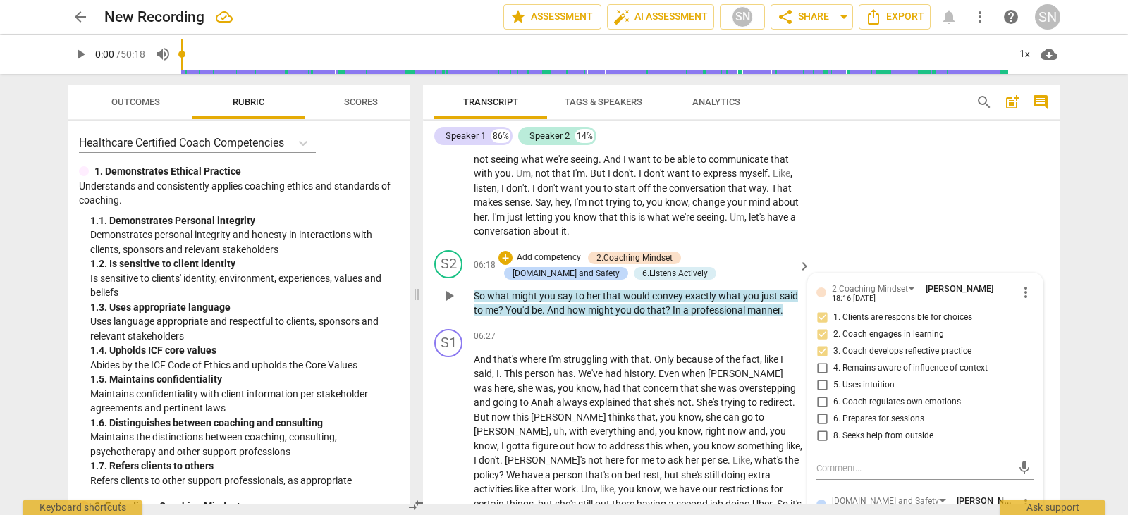
click at [528, 252] on p "Add competency" at bounding box center [548, 258] width 67 height 13
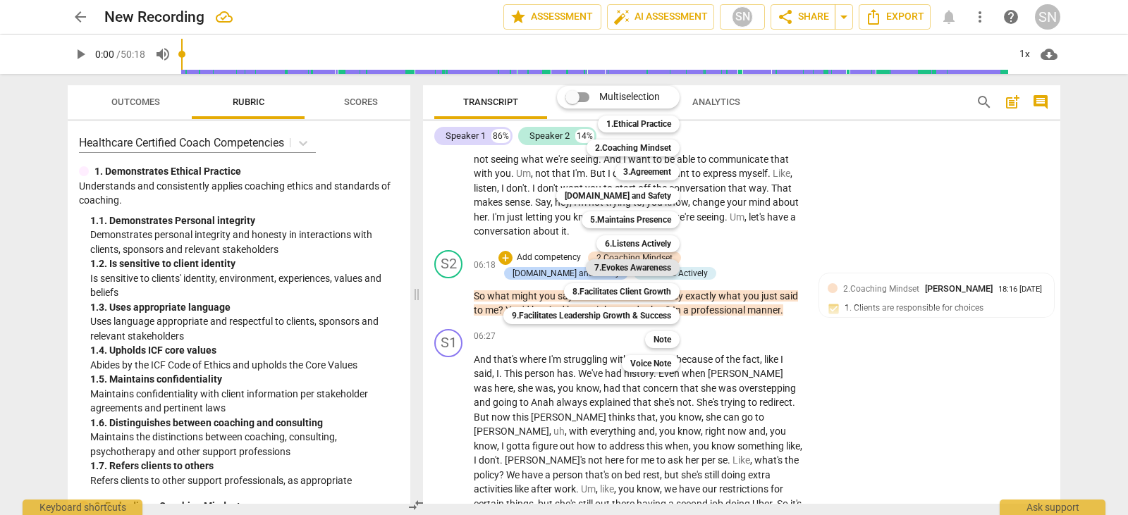
click at [626, 264] on b "7.Evokes Awareness" at bounding box center [632, 267] width 77 height 17
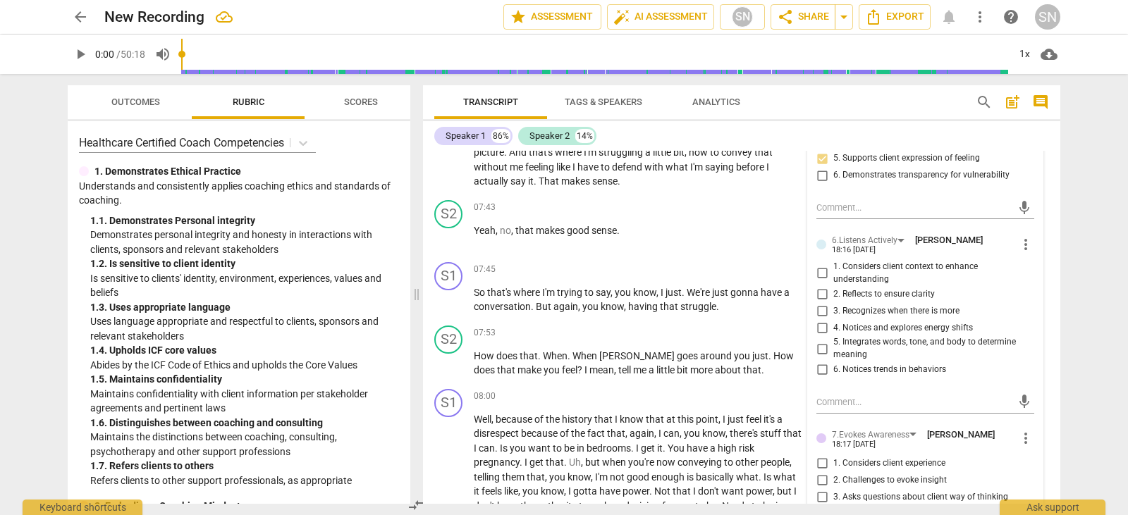
scroll to position [2878, 0]
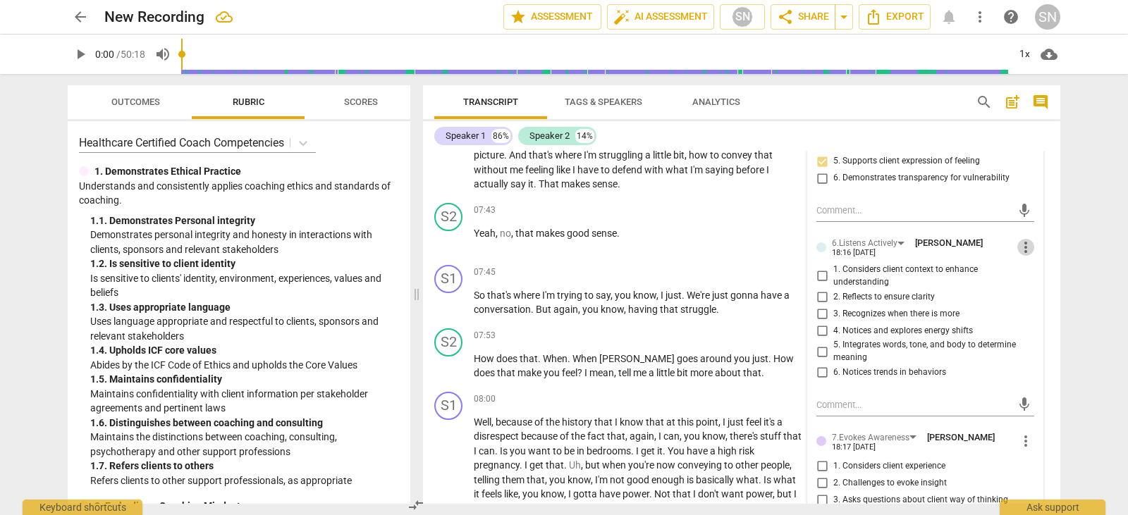
click at [1022, 239] on span "more_vert" at bounding box center [1025, 247] width 17 height 17
click at [1031, 245] on li "Delete" at bounding box center [1036, 244] width 49 height 27
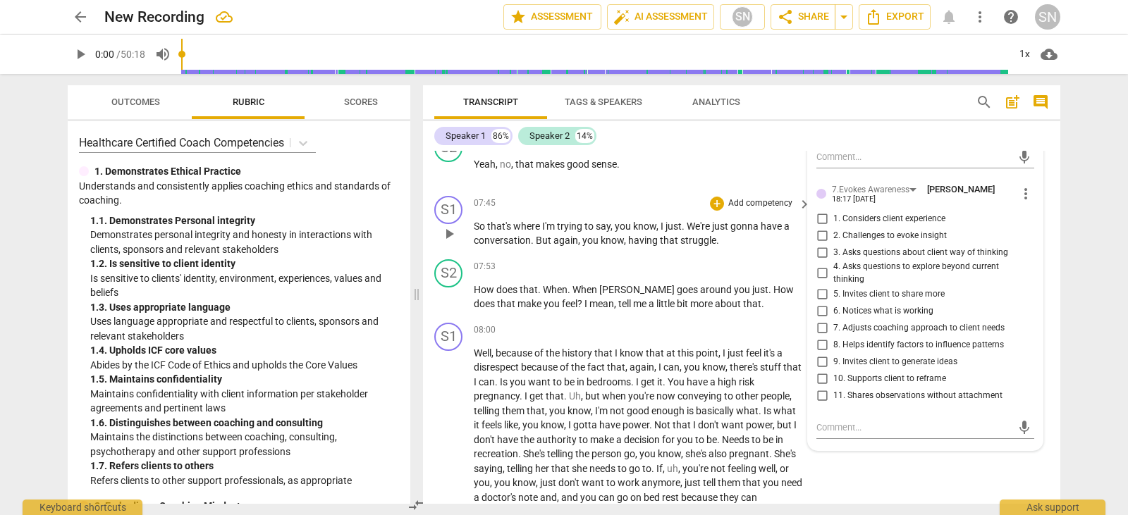
scroll to position [2931, 0]
click at [817, 228] on input "2. Challenges to evoke insight" at bounding box center [822, 236] width 23 height 17
checkbox input "true"
click at [821, 266] on input "4. Asks questions to explore beyond current thinking" at bounding box center [822, 274] width 23 height 17
checkbox input "true"
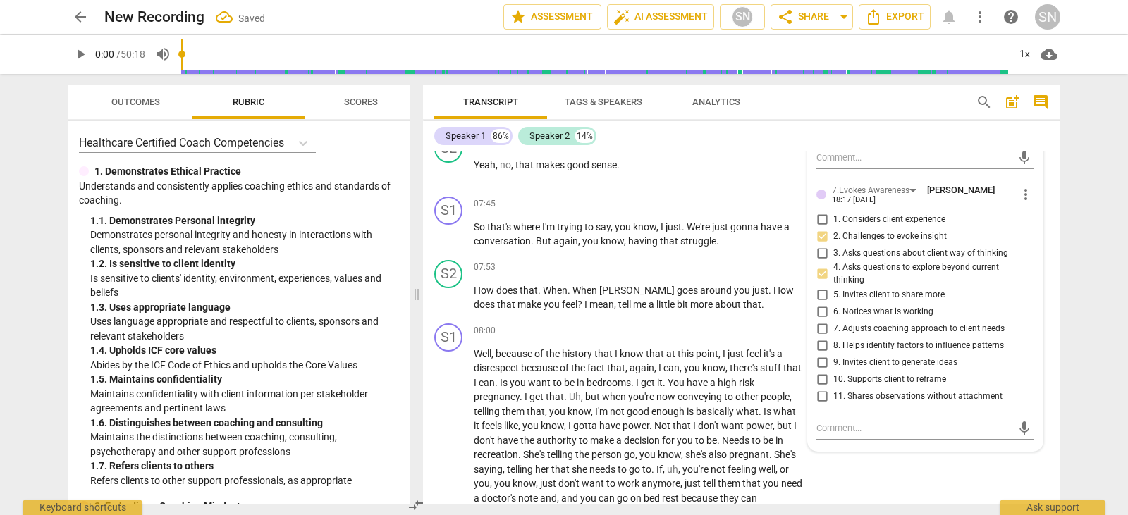
click at [818, 337] on input "8. Helps identify factors to influence patterns" at bounding box center [822, 345] width 23 height 17
checkbox input "true"
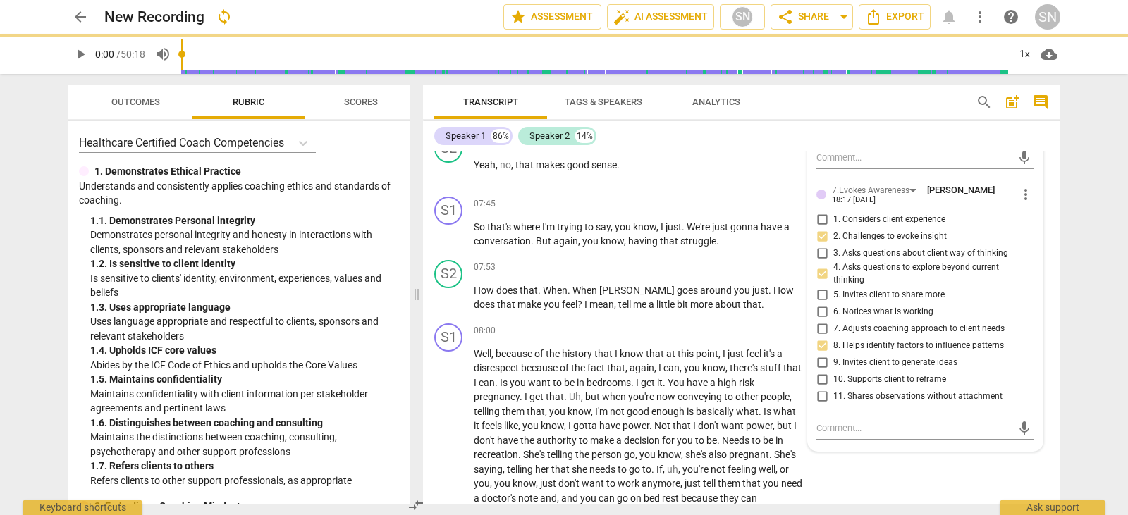
click at [821, 354] on input "9. Invites client to generate ideas" at bounding box center [822, 362] width 23 height 17
checkbox input "true"
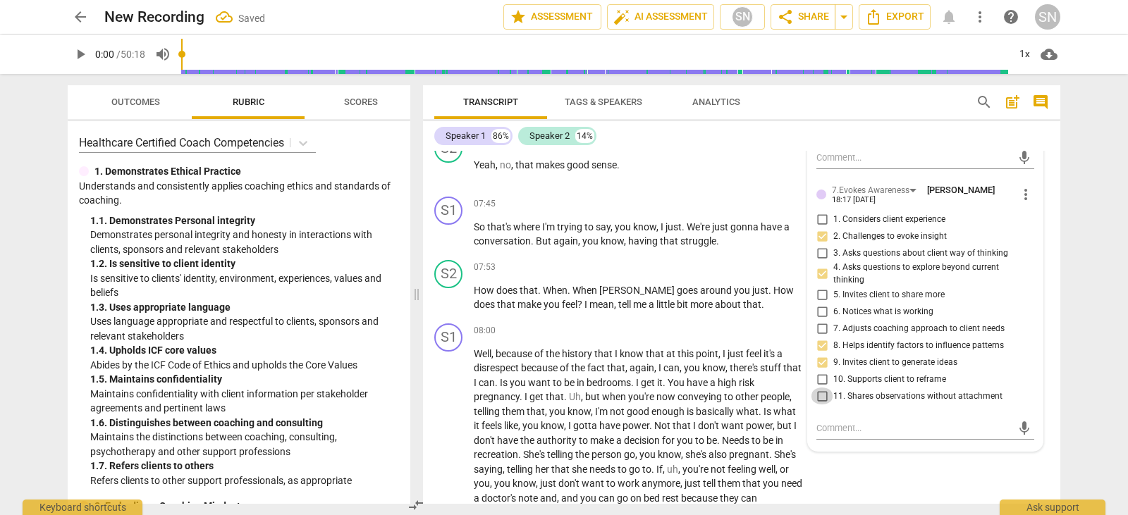
click at [818, 388] on input "11. Shares observations without attachment" at bounding box center [822, 396] width 23 height 17
checkbox input "true"
click at [853, 498] on div "S1 play_arrow pause 08:00 + Add competency keyboard_arrow_right Well , because …" at bounding box center [741, 472] width 637 height 309
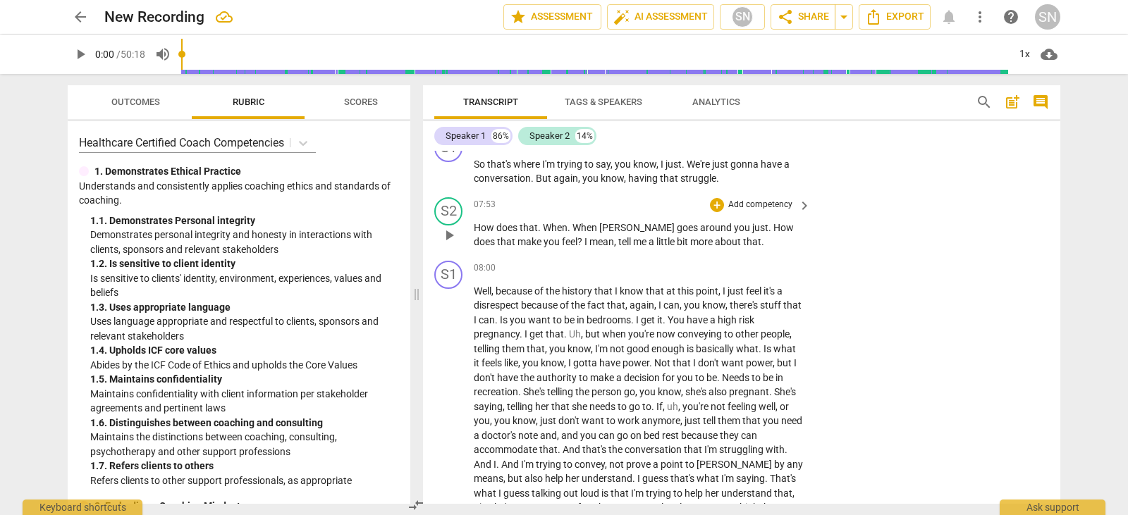
scroll to position [2989, 0]
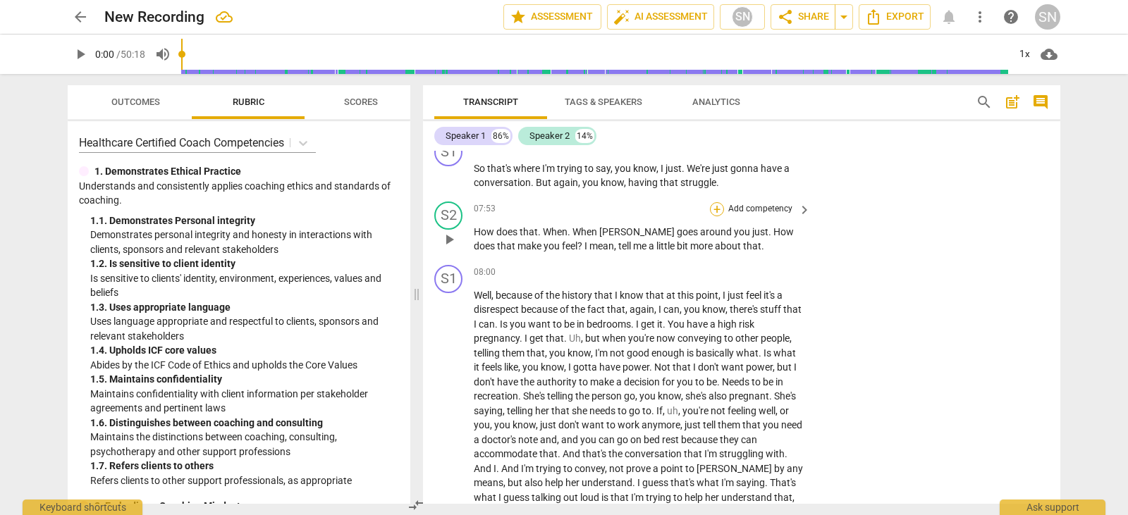
click at [710, 202] on div "+" at bounding box center [717, 209] width 14 height 14
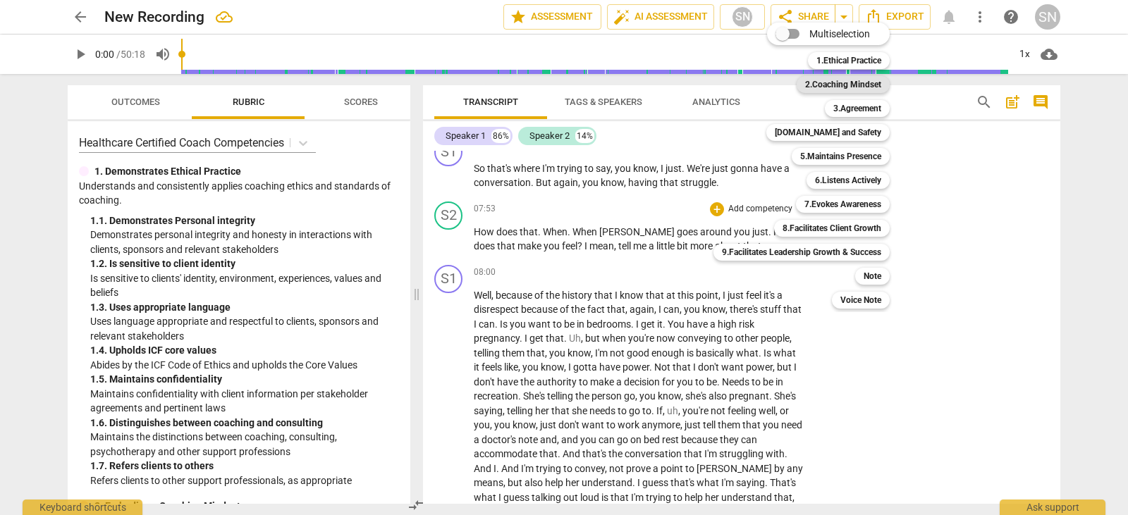
click at [837, 87] on b "2.Coaching Mindset" at bounding box center [843, 84] width 76 height 17
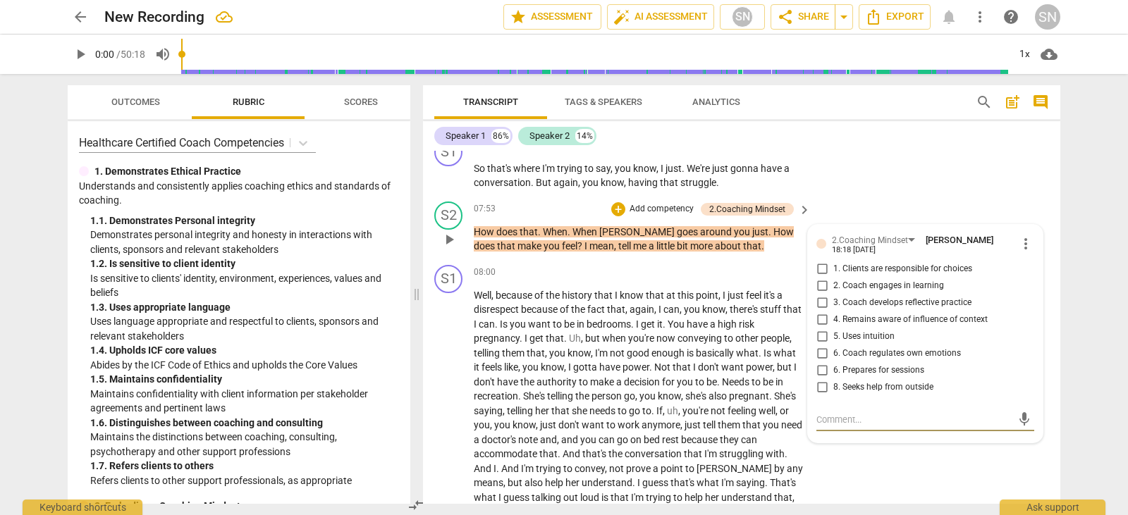
click at [1022, 235] on span "more_vert" at bounding box center [1025, 243] width 17 height 17
click at [1026, 226] on li "Delete" at bounding box center [1036, 227] width 49 height 27
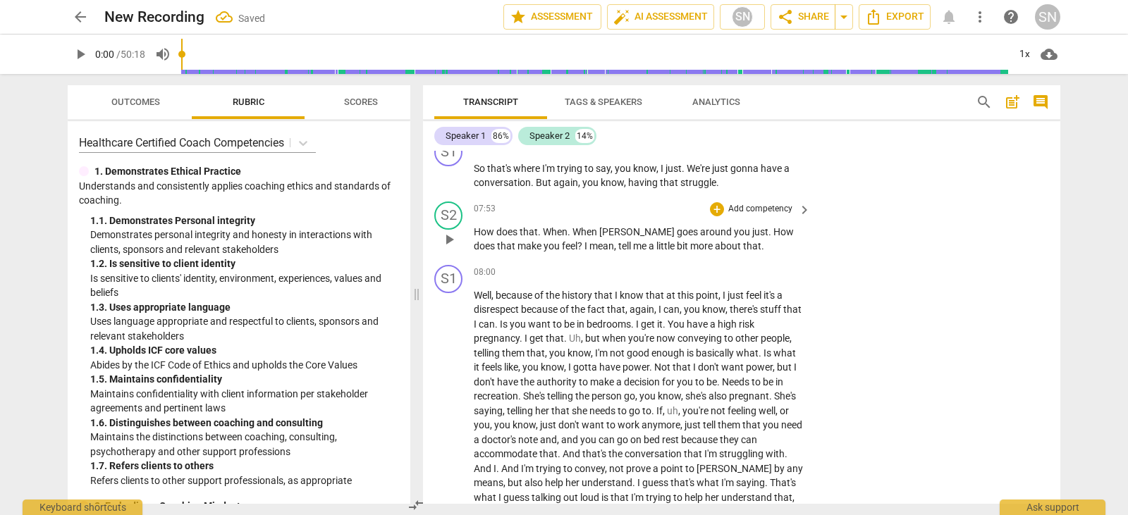
click at [722, 202] on div "+ Add competency" at bounding box center [752, 209] width 84 height 14
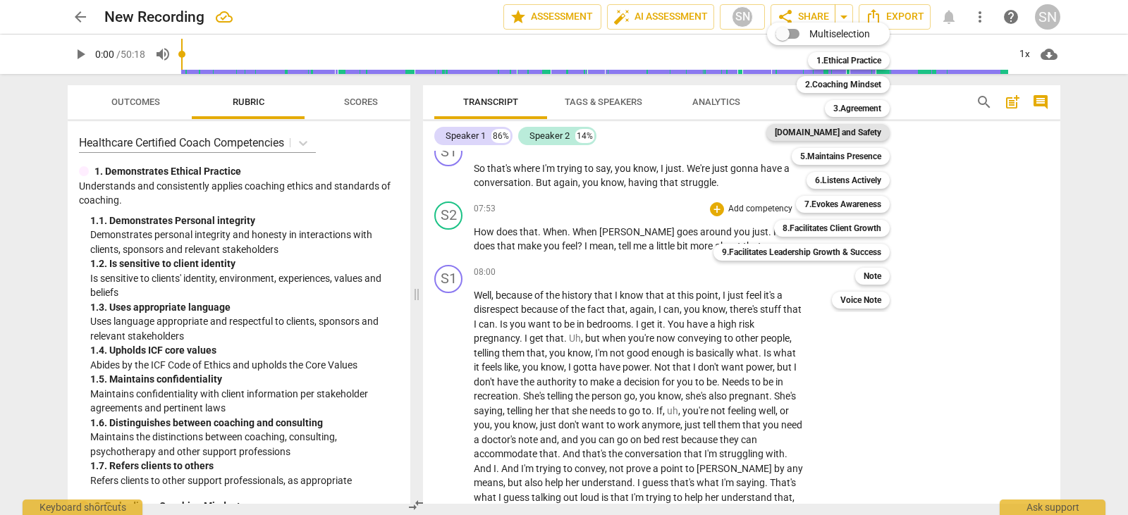
click at [841, 126] on b "[DOMAIN_NAME] and Safety" at bounding box center [828, 132] width 106 height 17
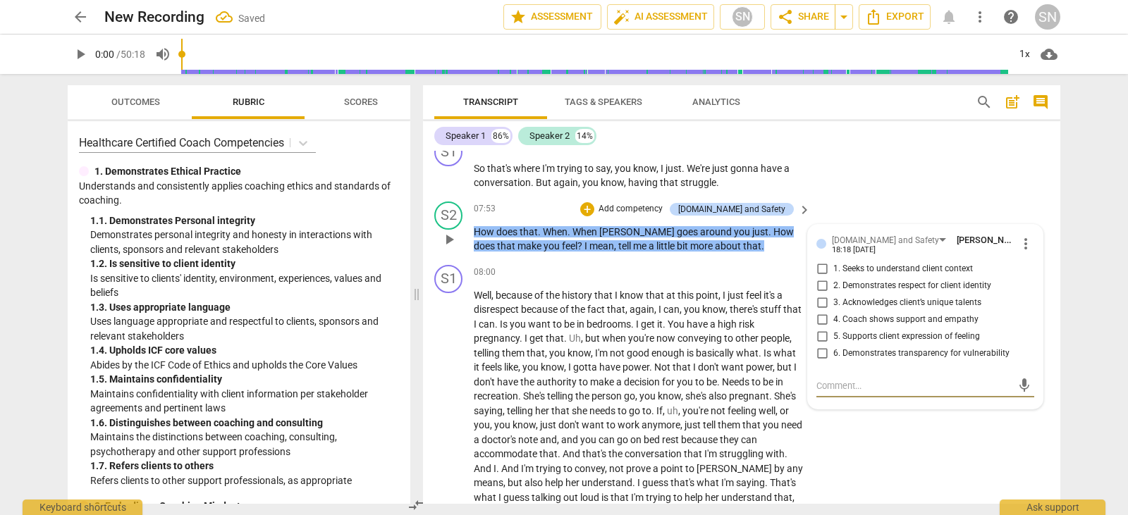
click at [817, 261] on input "1. Seeks to understand client context" at bounding box center [822, 269] width 23 height 17
checkbox input "true"
click at [818, 278] on input "2. Demonstrates respect for client identity" at bounding box center [822, 286] width 23 height 17
checkbox input "true"
click at [820, 312] on input "4. Coach shows support and empathy" at bounding box center [822, 320] width 23 height 17
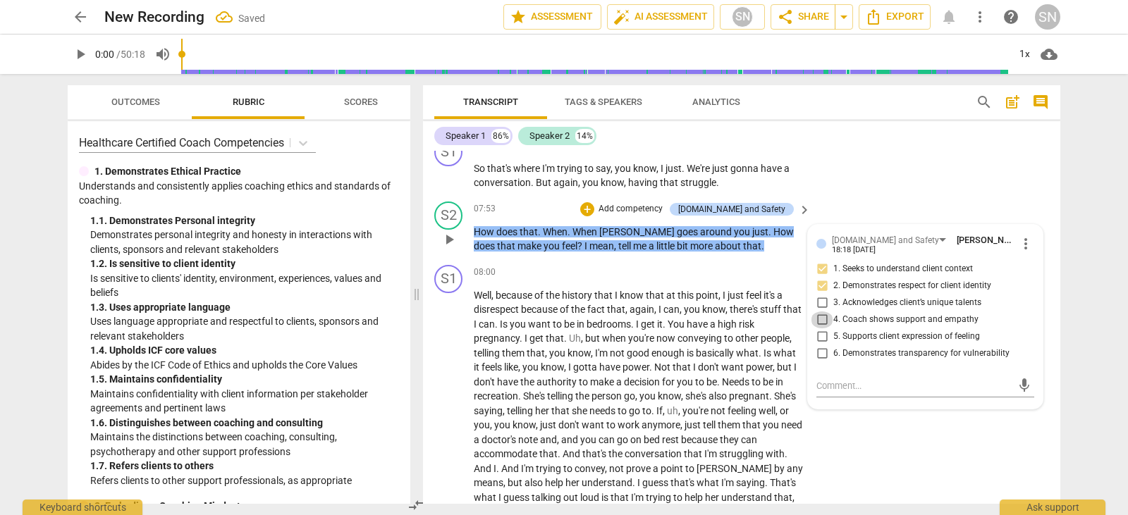
checkbox input "true"
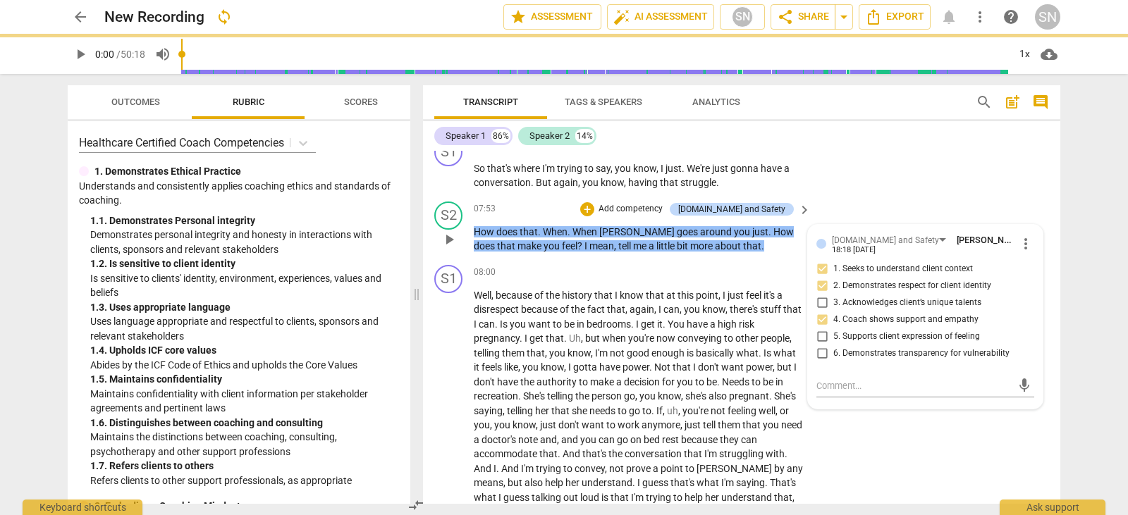
click at [822, 328] on input "5. Supports client expression of feeling" at bounding box center [822, 336] width 23 height 17
click at [820, 328] on input "5. Supports client expression of feeling" at bounding box center [822, 336] width 23 height 17
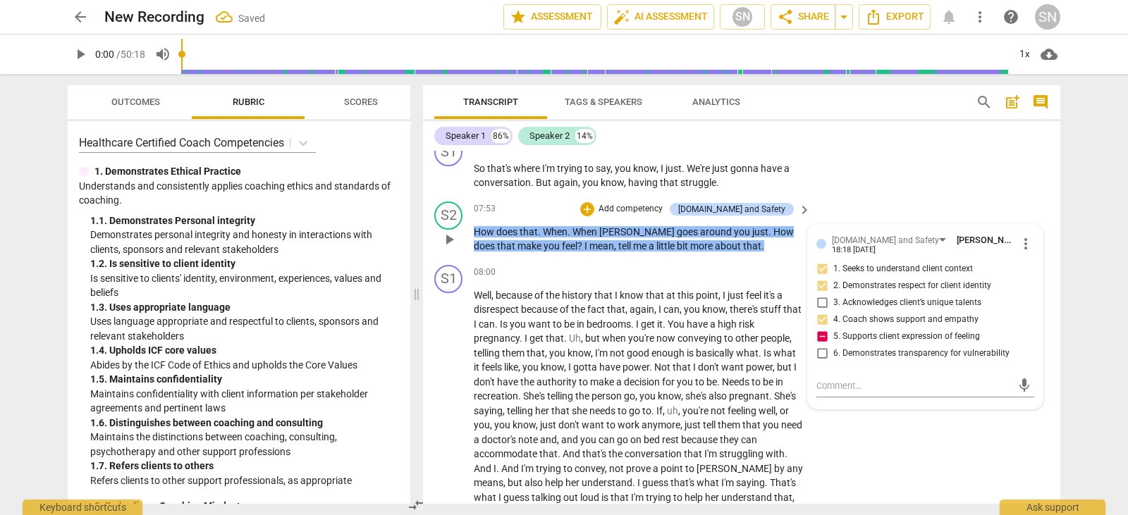
click at [662, 203] on p "Add competency" at bounding box center [630, 209] width 67 height 13
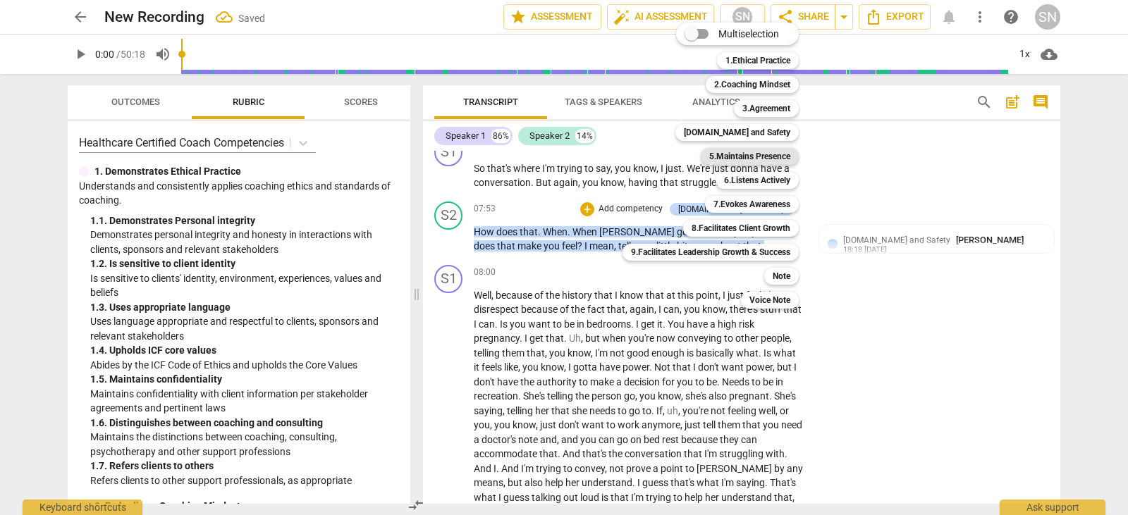
click at [768, 154] on b "5.Maintains Presence" at bounding box center [749, 156] width 81 height 17
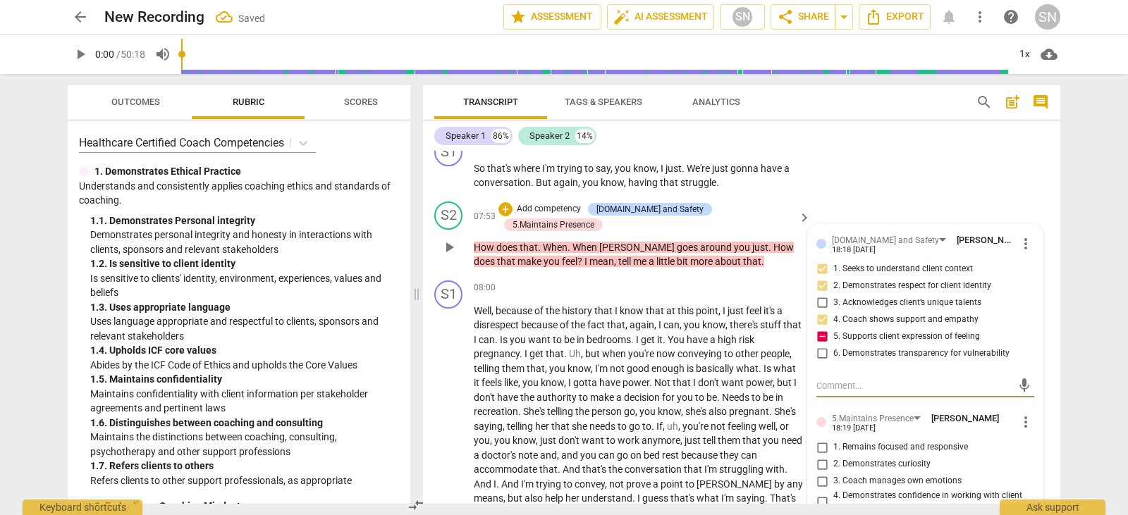
click at [820, 328] on input "5. Supports client expression of feeling" at bounding box center [822, 336] width 23 height 17
checkbox input "false"
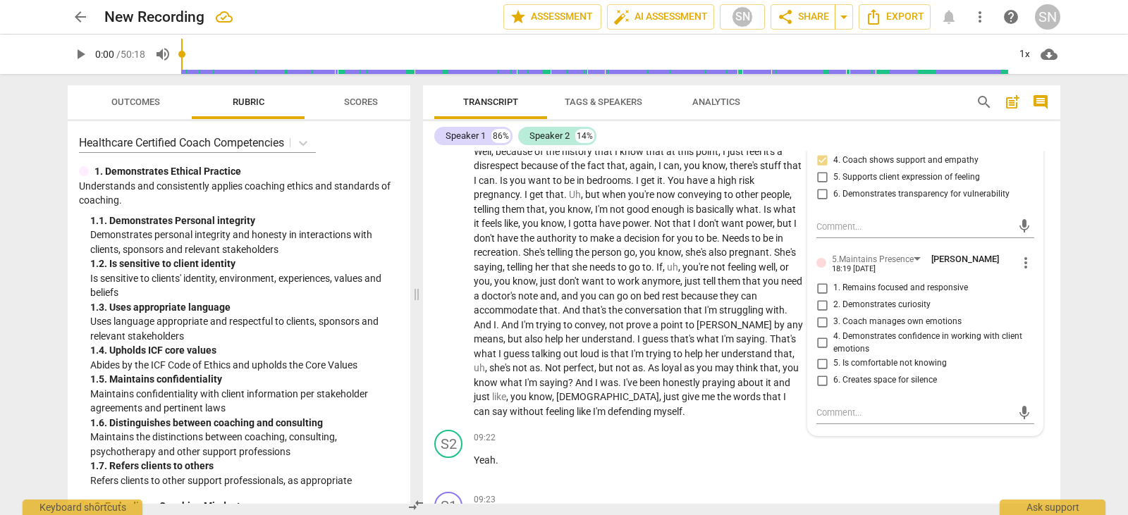
scroll to position [3149, 0]
click at [822, 279] on input "1. Remains focused and responsive" at bounding box center [822, 287] width 23 height 17
checkbox input "true"
click at [823, 296] on input "2. Demonstrates curiosity" at bounding box center [822, 304] width 23 height 17
checkbox input "true"
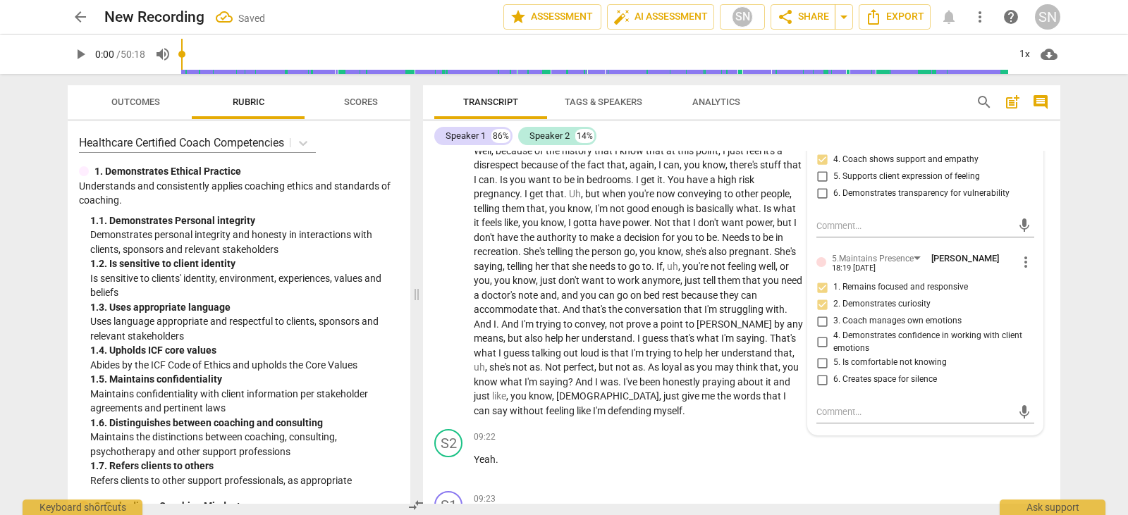
click at [820, 313] on input "3. Coach manages own emotions" at bounding box center [822, 321] width 23 height 17
checkbox input "true"
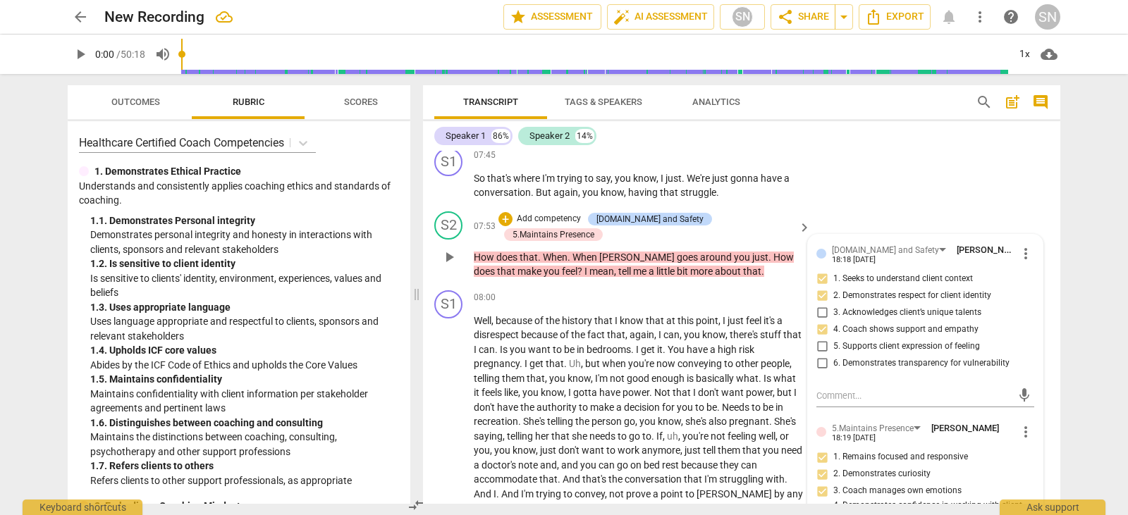
scroll to position [2978, 0]
click at [569, 214] on p "Add competency" at bounding box center [548, 220] width 67 height 13
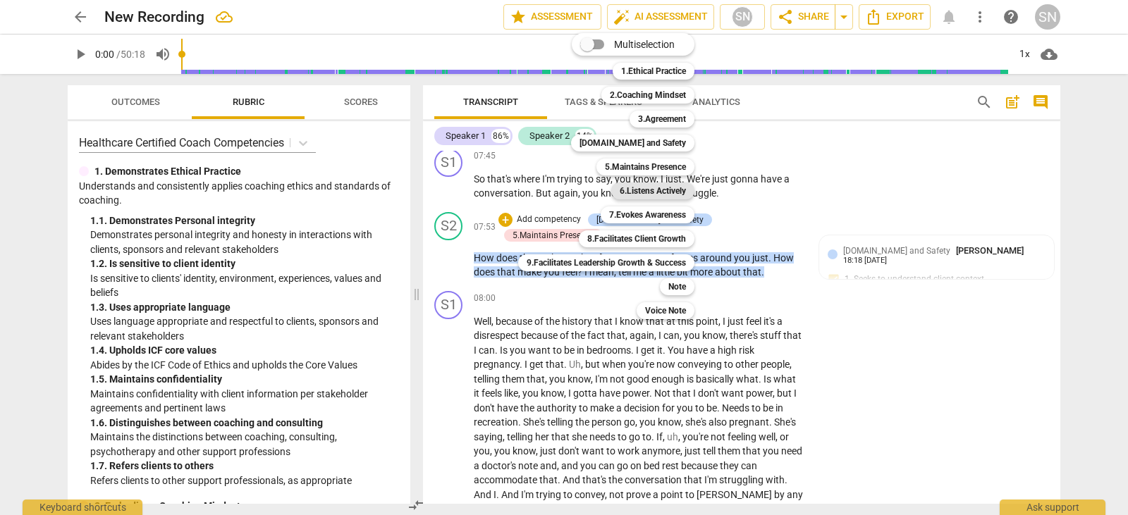
click at [670, 183] on b "6.Listens Actively" at bounding box center [653, 191] width 66 height 17
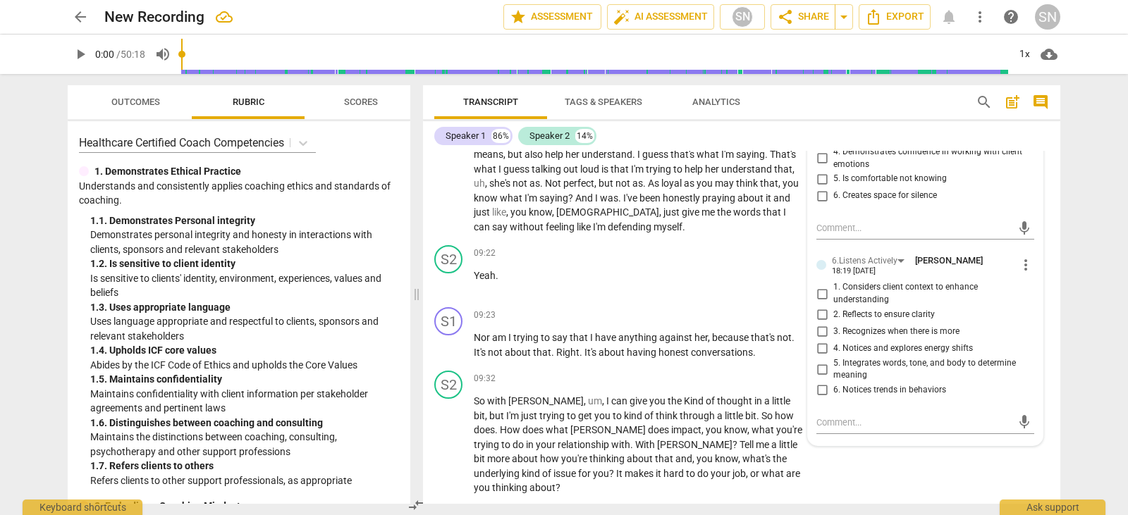
scroll to position [3332, 0]
click at [818, 307] on input "2. Reflects to ensure clarity" at bounding box center [822, 315] width 23 height 17
checkbox input "true"
click at [815, 324] on input "3. Recognizes when there is more" at bounding box center [822, 332] width 23 height 17
checkbox input "true"
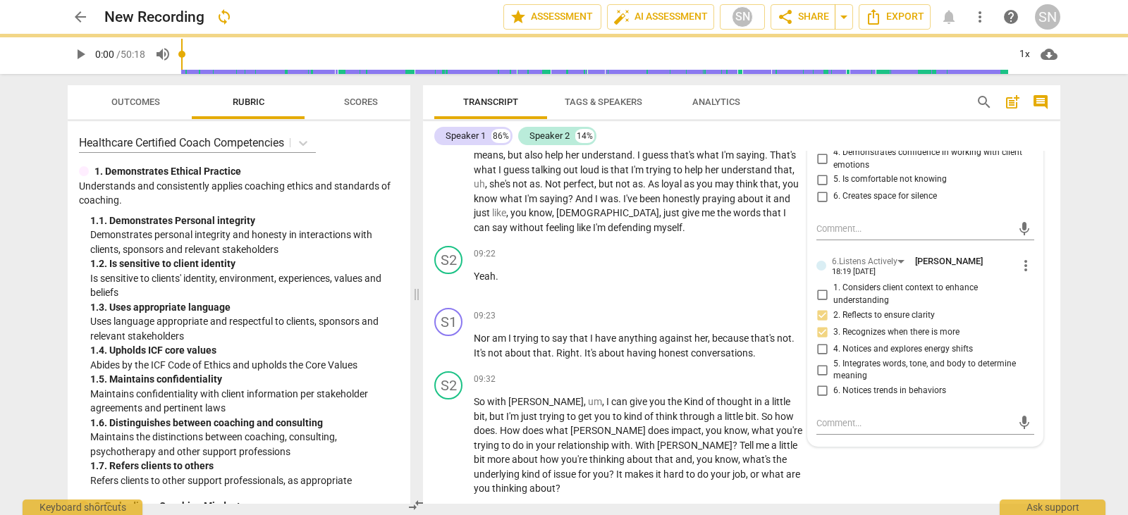
click at [822, 341] on input "4. Notices and explores energy shifts" at bounding box center [822, 349] width 23 height 17
checkbox input "true"
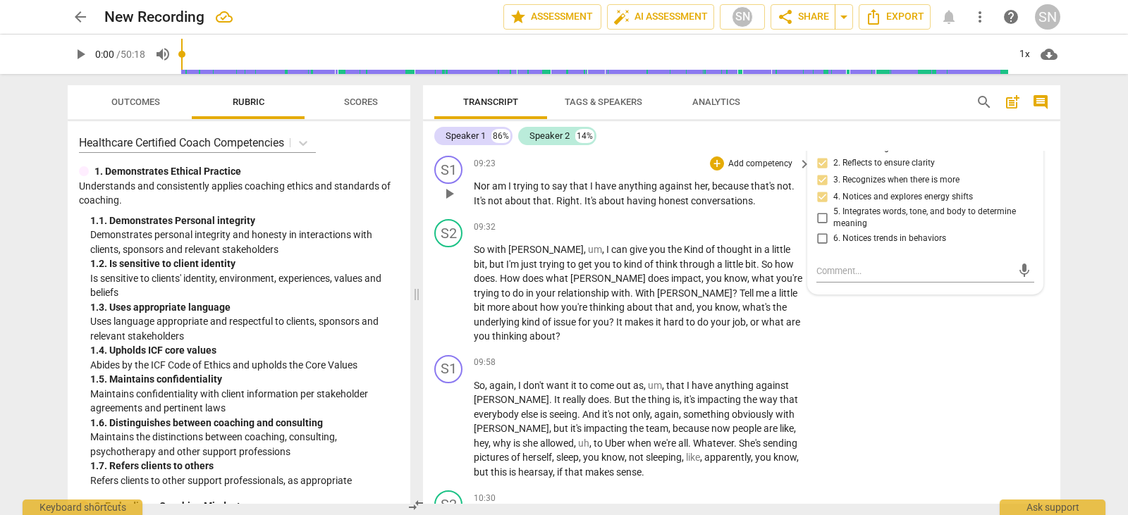
scroll to position [3484, 0]
click at [711, 220] on div "+" at bounding box center [717, 227] width 14 height 14
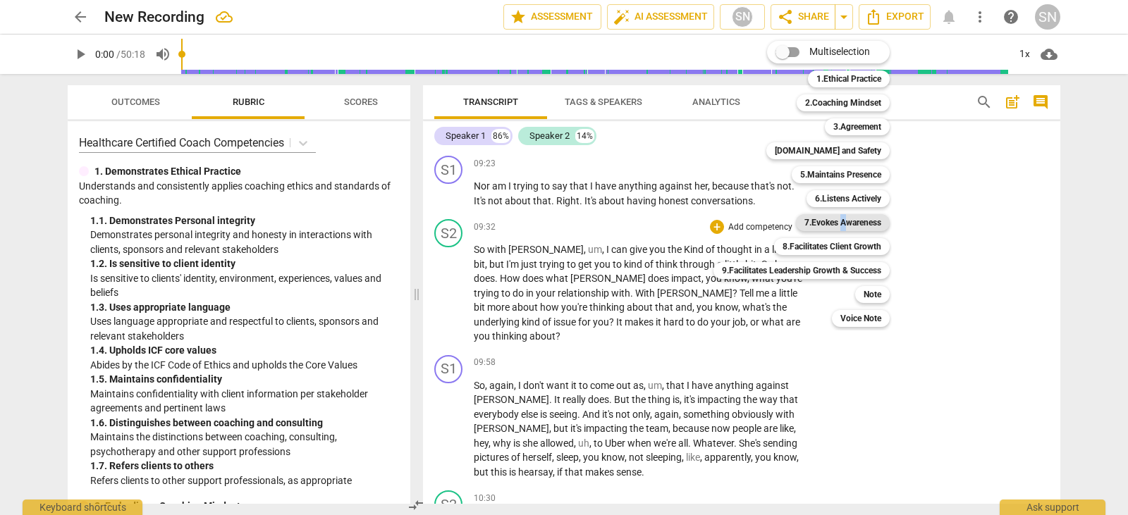
click at [844, 222] on b "7.Evokes Awareness" at bounding box center [842, 222] width 77 height 17
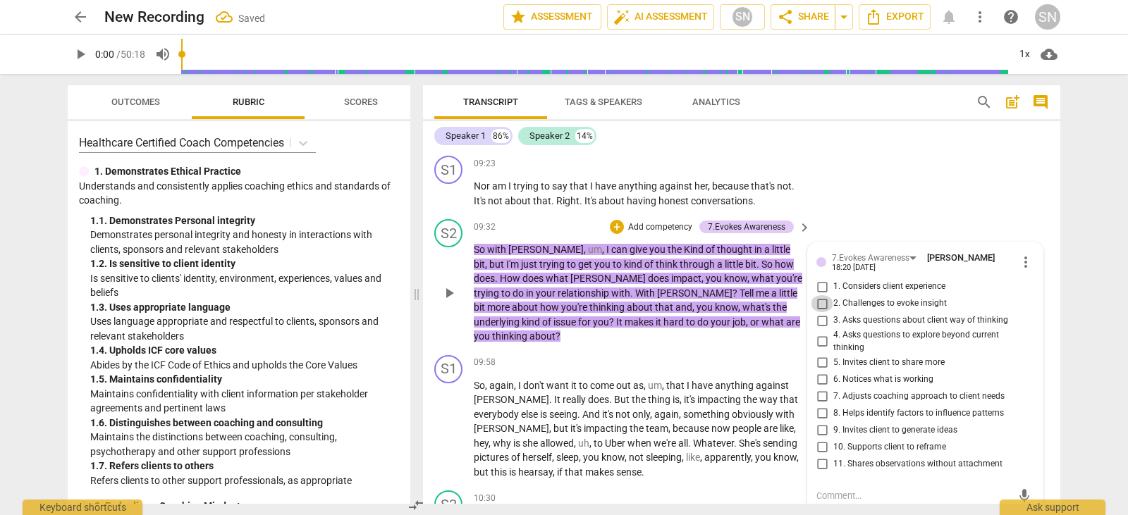
click at [817, 295] on input "2. Challenges to evoke insight" at bounding box center [822, 303] width 23 height 17
checkbox input "true"
click at [812, 312] on input "3. Asks questions about client way of thinking" at bounding box center [822, 320] width 23 height 17
checkbox input "true"
click at [822, 333] on input "4. Asks questions to explore beyond current thinking" at bounding box center [822, 341] width 23 height 17
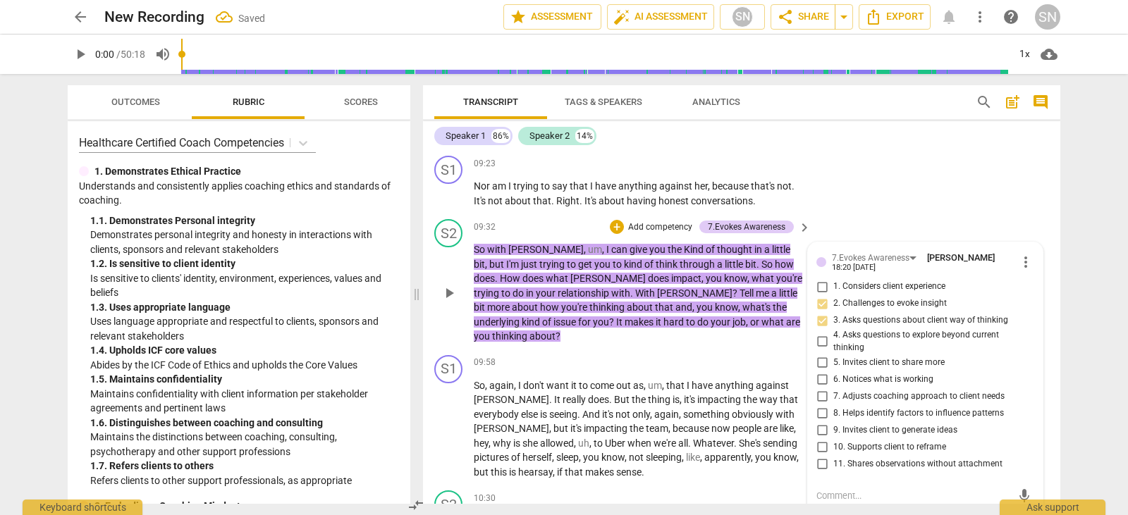
checkbox input "true"
click at [815, 354] on input "5. Invites client to share more" at bounding box center [822, 362] width 23 height 17
checkbox input "true"
click at [818, 388] on input "7. Adjusts coaching approach to client needs" at bounding box center [822, 396] width 23 height 17
checkbox input "true"
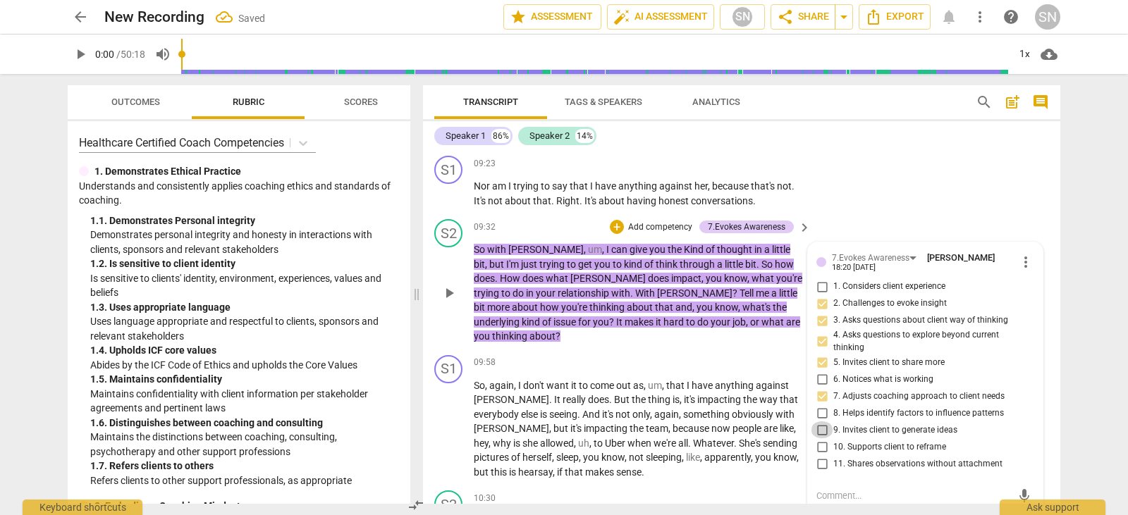
click at [818, 421] on input "9. Invites client to generate ideas" at bounding box center [822, 429] width 23 height 17
checkbox input "true"
click at [819, 438] on input "10. Supports client to reframe" at bounding box center [822, 446] width 23 height 17
checkbox input "true"
click at [639, 220] on div "+ Add competency" at bounding box center [652, 227] width 84 height 14
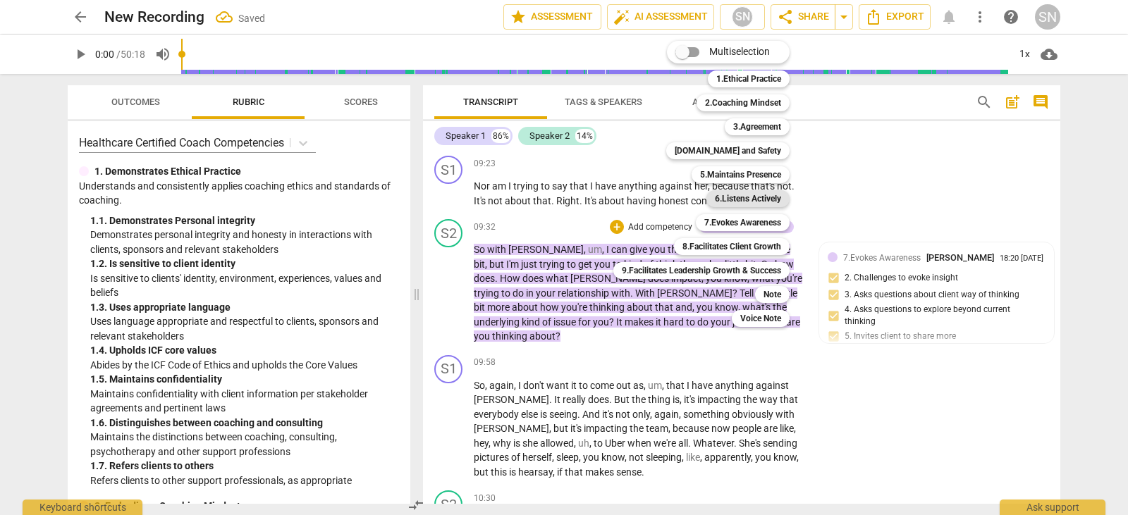
click at [757, 198] on b "6.Listens Actively" at bounding box center [748, 198] width 66 height 17
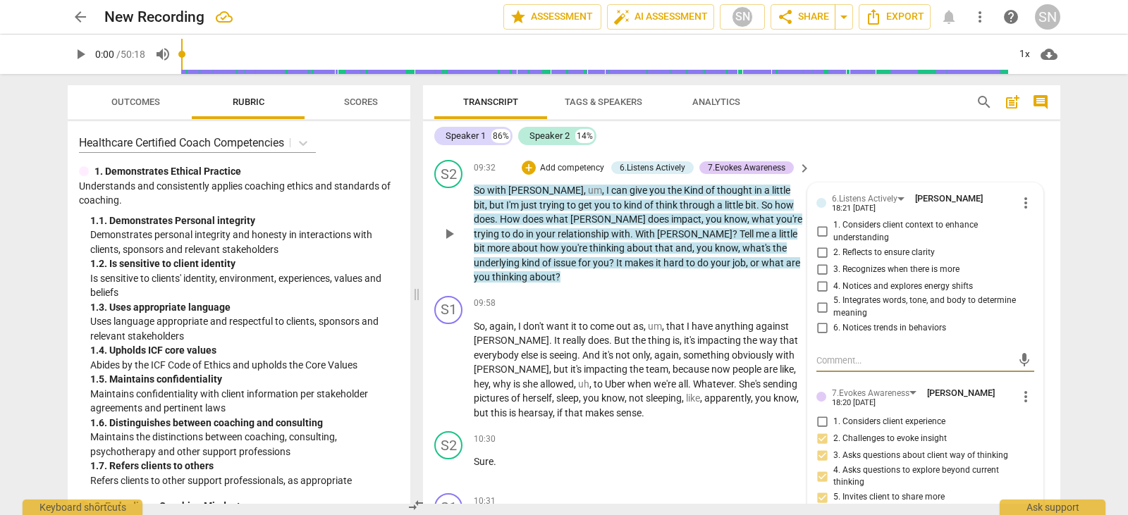
scroll to position [3544, 0]
click at [820, 261] on input "3. Recognizes when there is more" at bounding box center [822, 269] width 23 height 17
checkbox input "true"
click at [817, 244] on input "2. Reflects to ensure clarity" at bounding box center [822, 252] width 23 height 17
checkbox input "true"
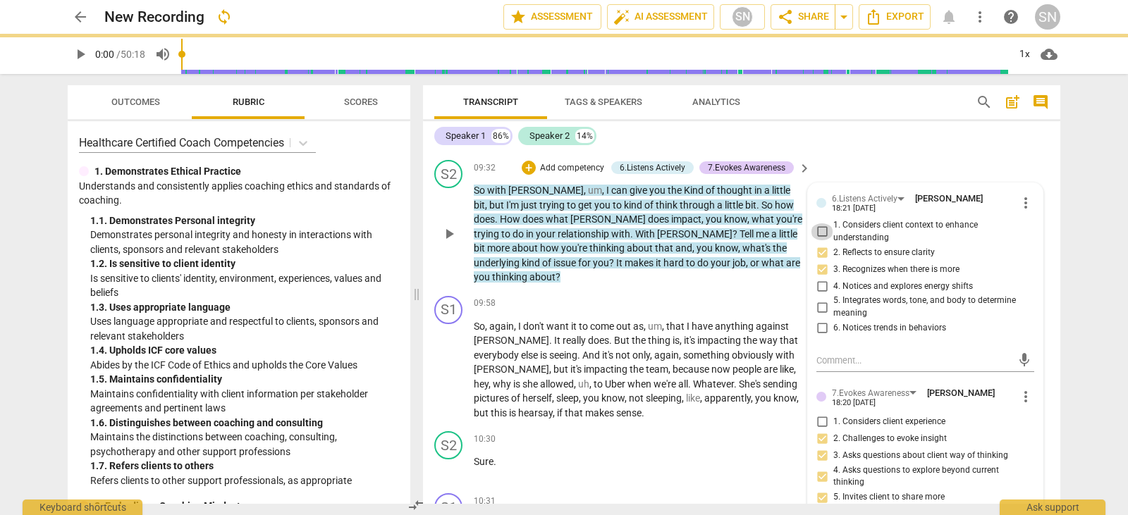
click at [818, 223] on input "1. Considers client context to enhance understanding" at bounding box center [822, 231] width 23 height 17
checkbox input "true"
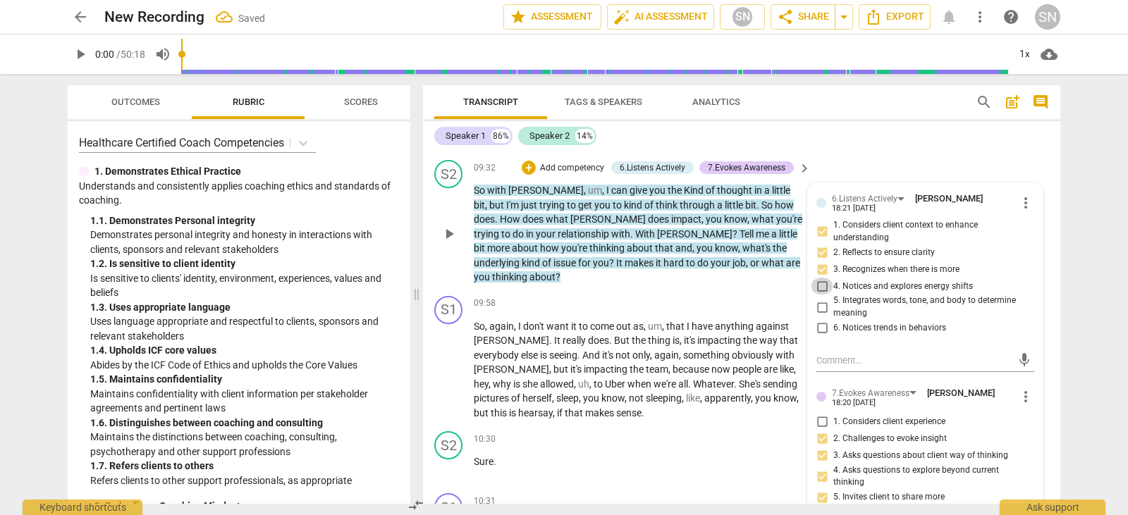
click at [818, 278] on input "4. Notices and explores energy shifts" at bounding box center [822, 286] width 23 height 17
checkbox input "true"
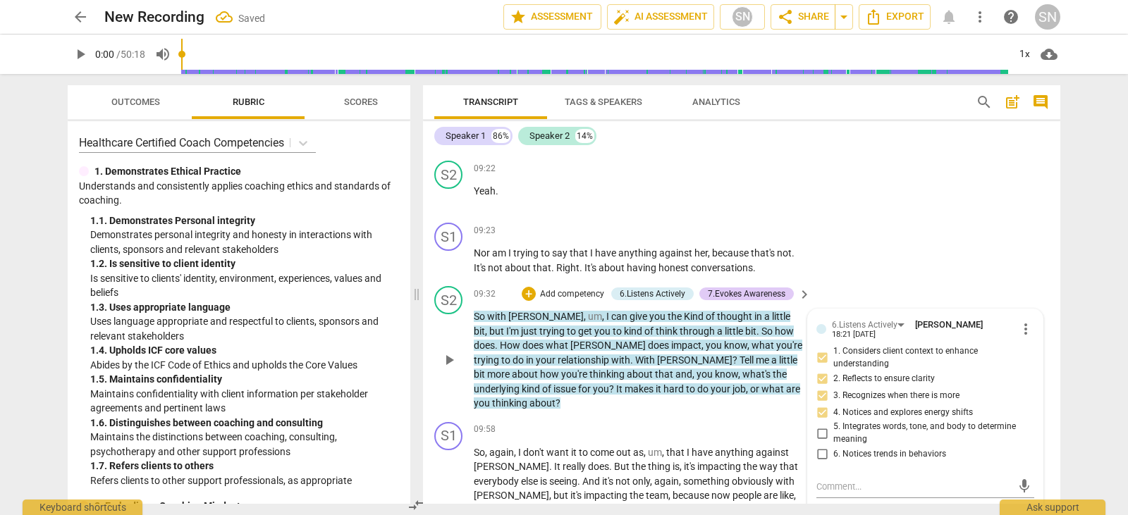
scroll to position [3413, 0]
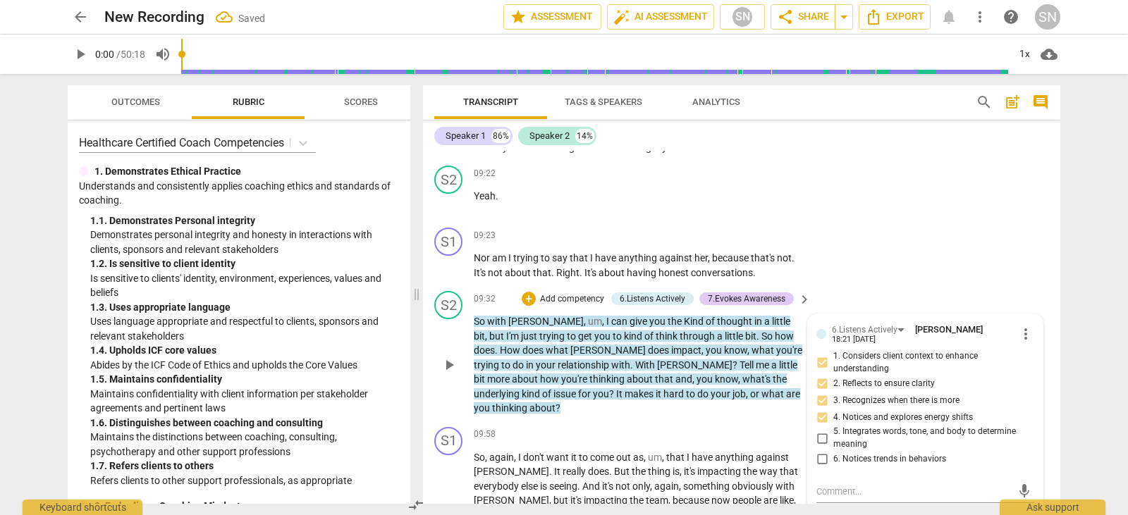
click at [534, 291] on div "+ Add competency 6.Listens Actively 7.Evokes Awareness" at bounding box center [658, 299] width 272 height 16
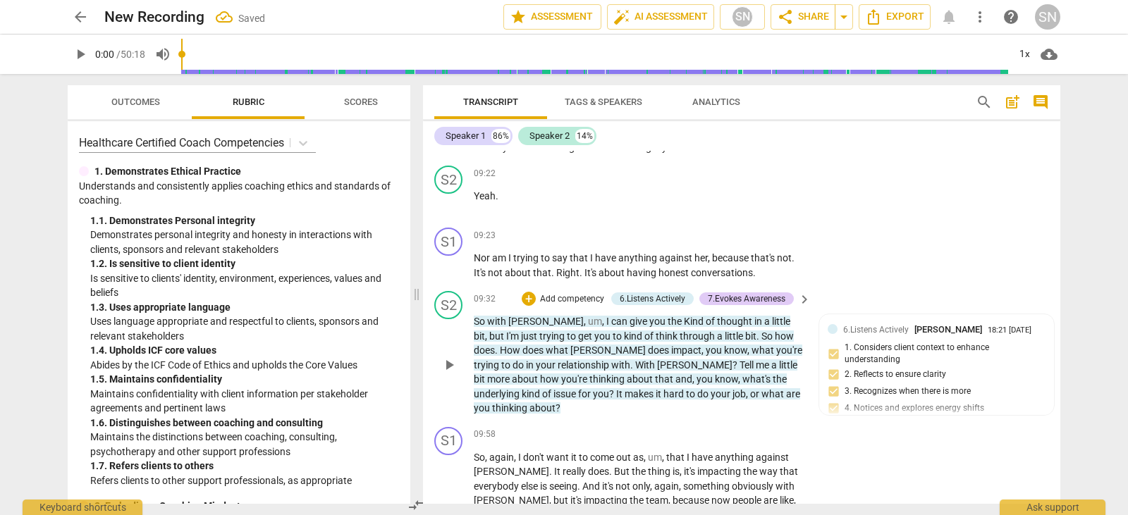
click at [550, 293] on p "Add competency" at bounding box center [571, 299] width 67 height 13
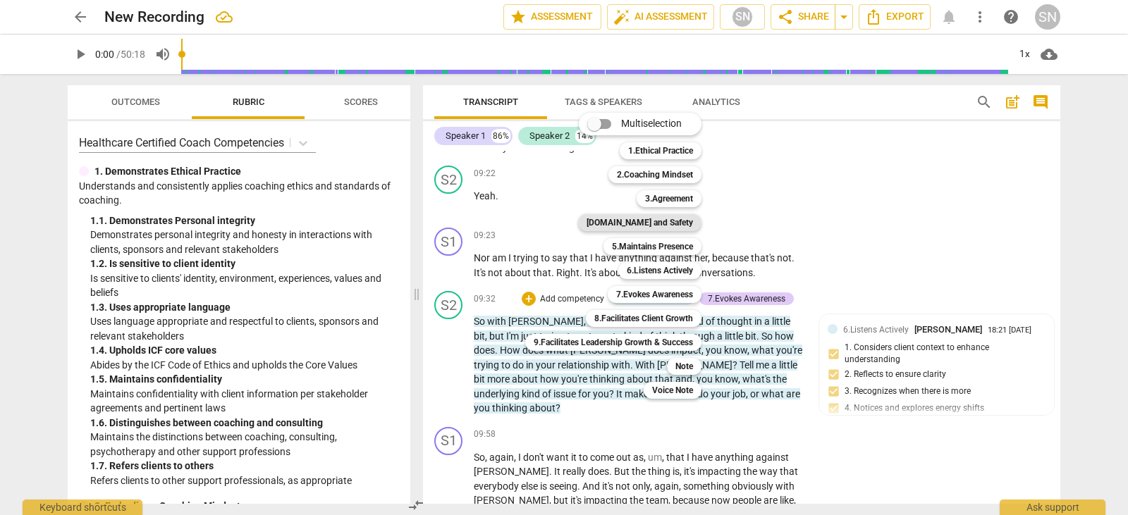
click at [670, 221] on b "[DOMAIN_NAME] and Safety" at bounding box center [639, 222] width 106 height 17
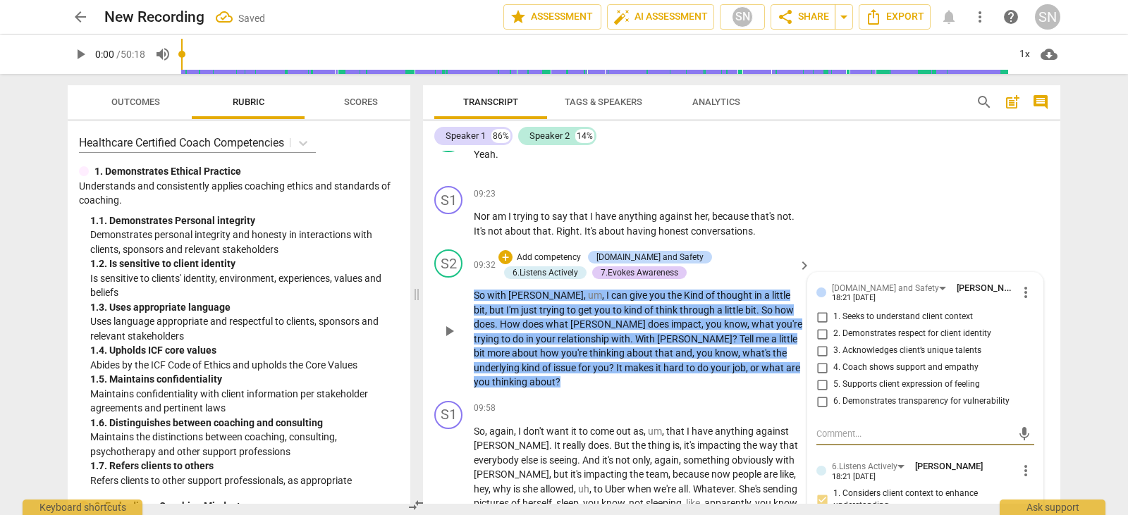
scroll to position [3455, 0]
click at [819, 359] on input "4. Coach shows support and empathy" at bounding box center [822, 367] width 23 height 17
checkbox input "true"
click at [818, 308] on input "1. Seeks to understand client context" at bounding box center [822, 316] width 23 height 17
checkbox input "true"
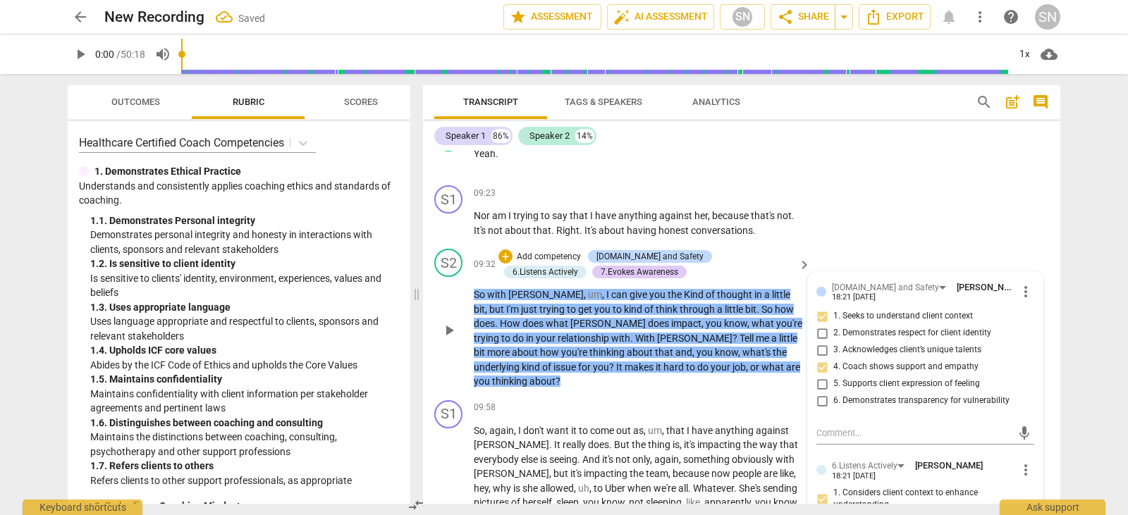
click at [824, 325] on input "2. Demonstrates respect for client identity" at bounding box center [822, 333] width 23 height 17
checkbox input "true"
click at [528, 251] on p "Add competency" at bounding box center [548, 257] width 67 height 13
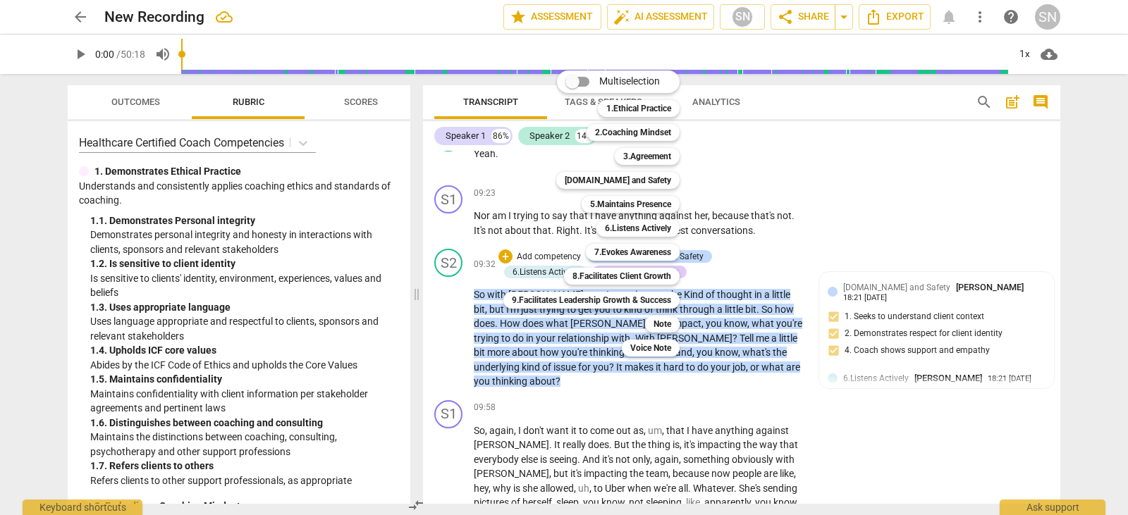
click at [863, 368] on div at bounding box center [564, 257] width 1128 height 515
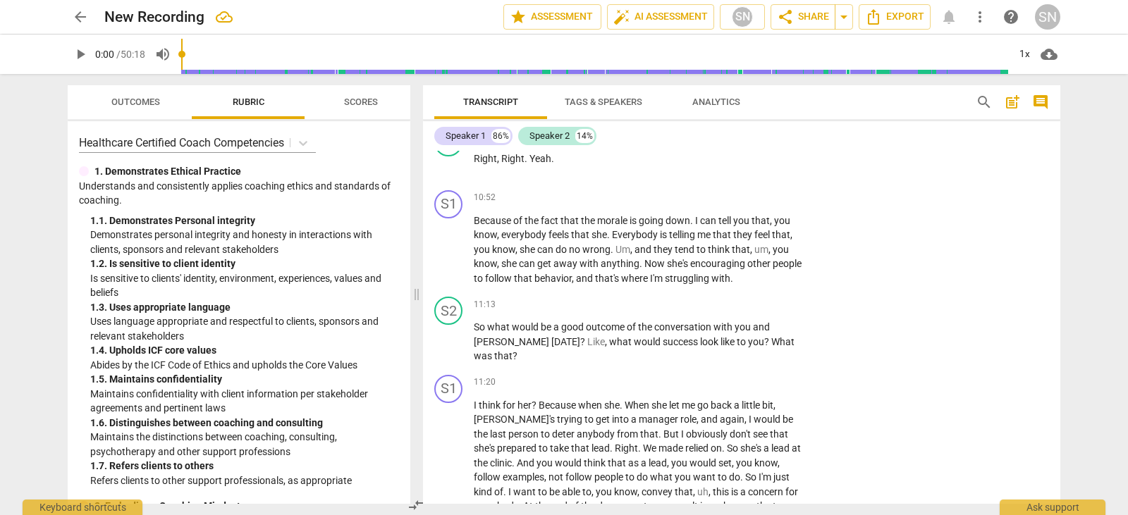
scroll to position [4032, 0]
